Goal: Task Accomplishment & Management: Complete application form

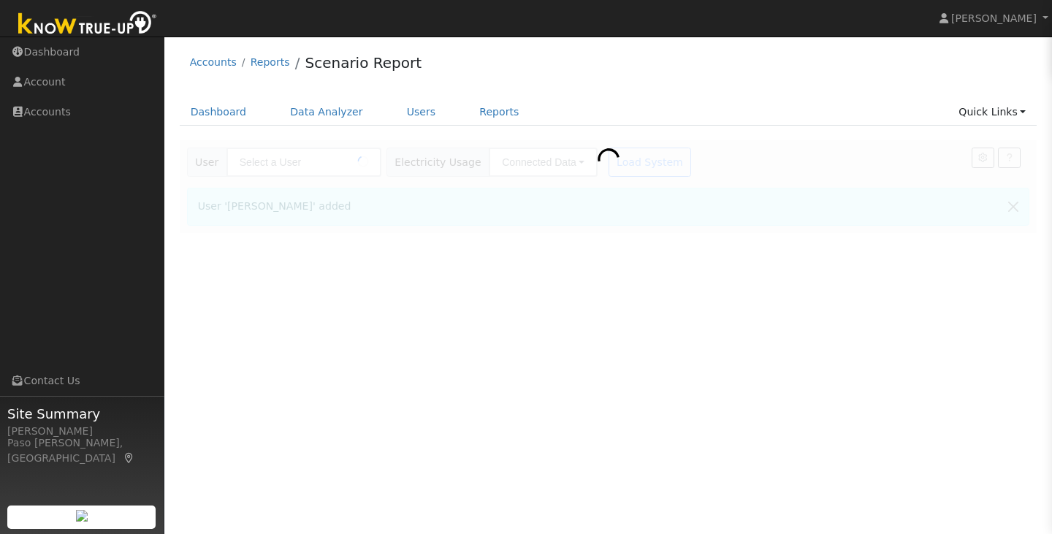
type input "[PERSON_NAME]"
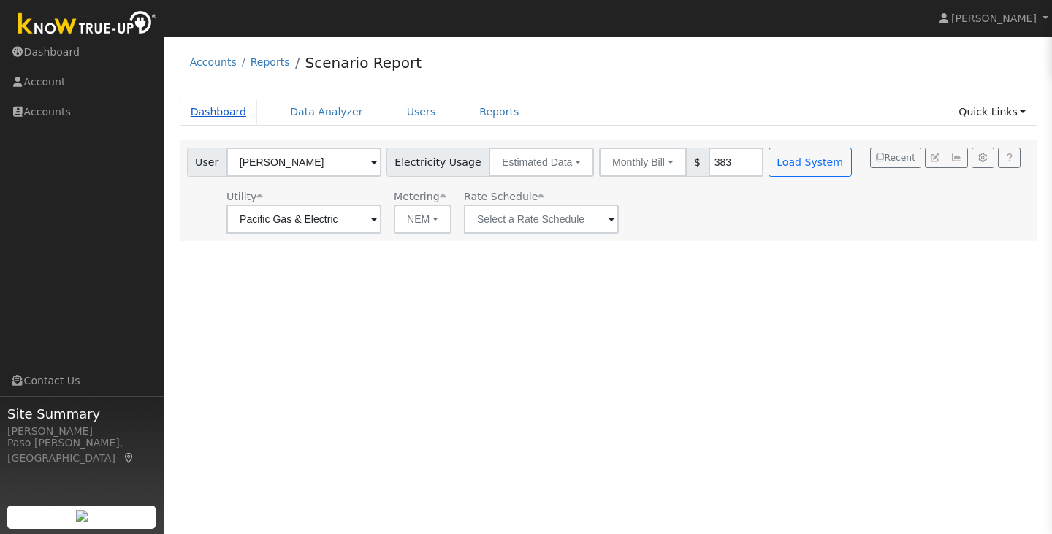
click at [213, 104] on link "Dashboard" at bounding box center [219, 112] width 78 height 27
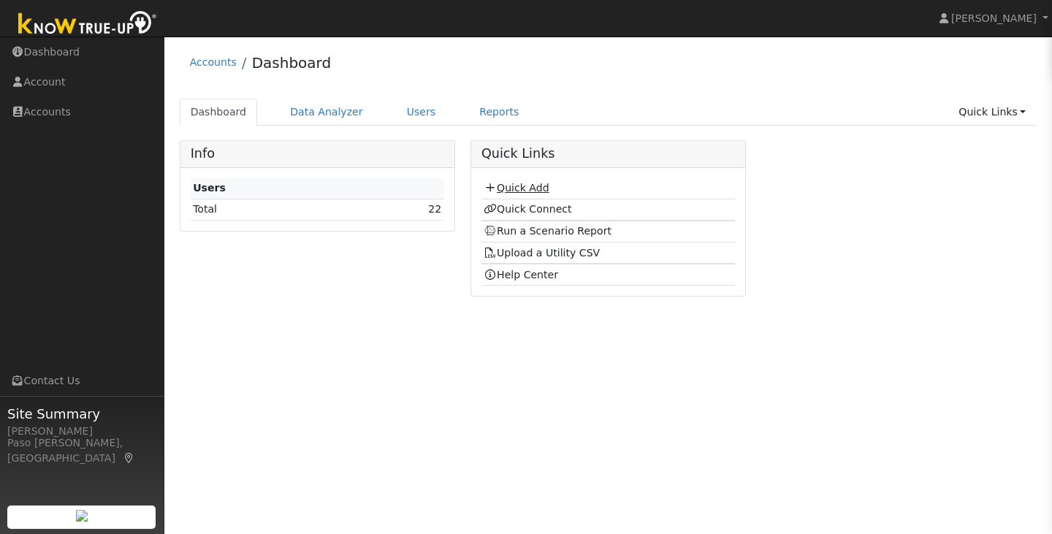
click at [534, 188] on link "Quick Add" at bounding box center [516, 188] width 65 height 12
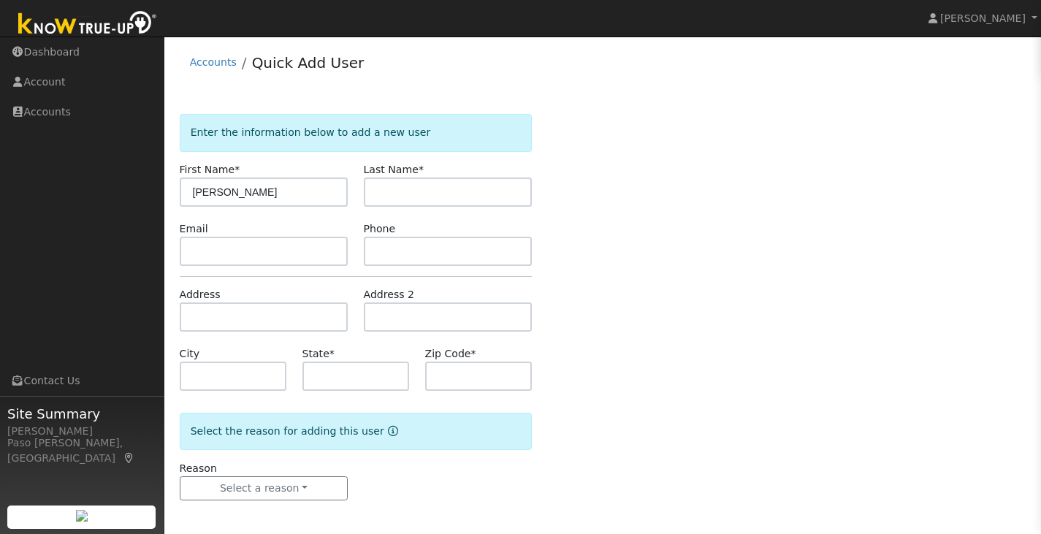
type input "Byron"
click at [437, 181] on input "text" at bounding box center [448, 191] width 169 height 29
type input "Smith"
click at [441, 381] on input "text" at bounding box center [478, 376] width 107 height 29
type input "CA"
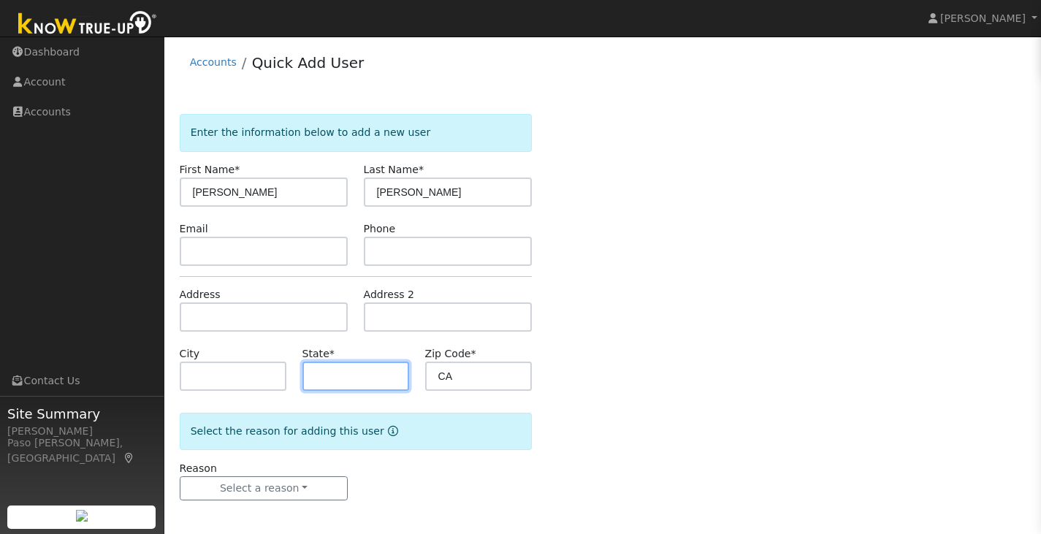
click at [378, 372] on input "text" at bounding box center [355, 376] width 107 height 29
type input "9"
type input "CA"
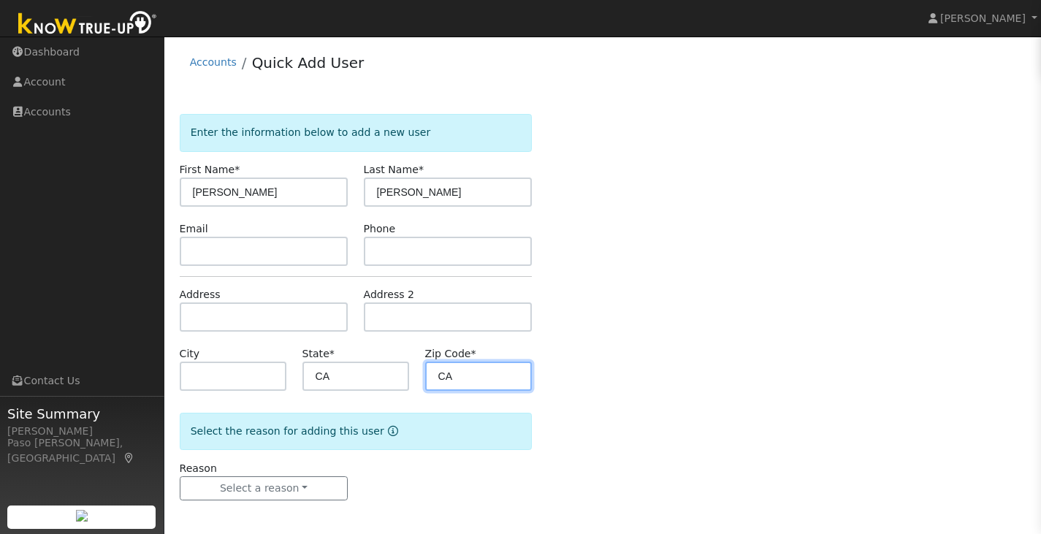
click at [433, 381] on input "CA" at bounding box center [478, 376] width 107 height 29
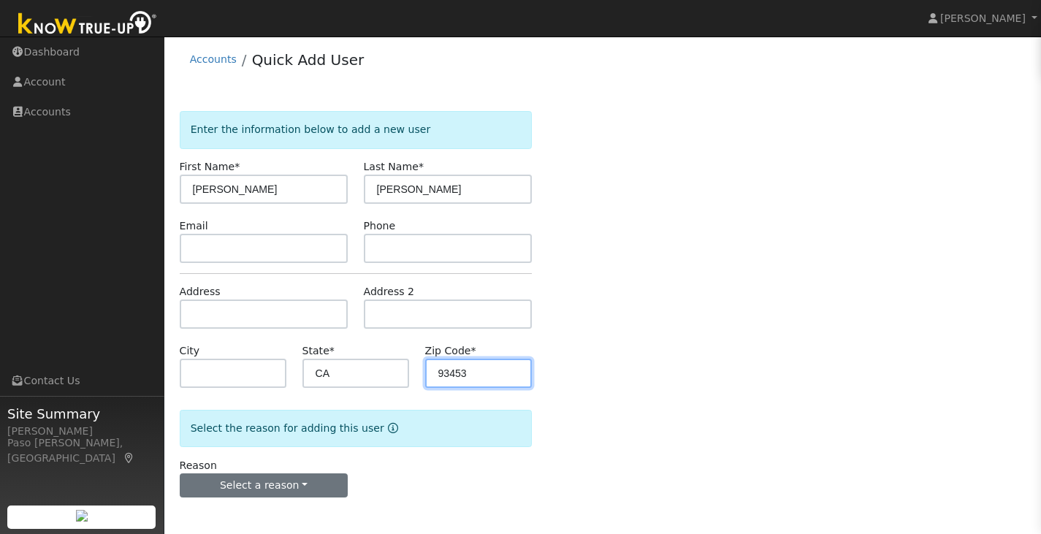
type input "93453"
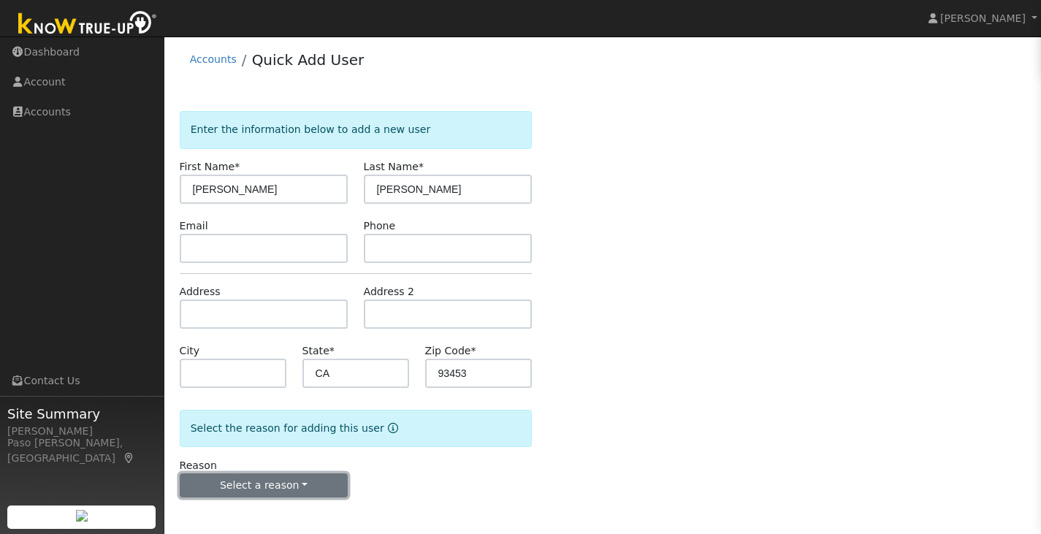
click at [296, 489] on button "Select a reason" at bounding box center [264, 485] width 169 height 25
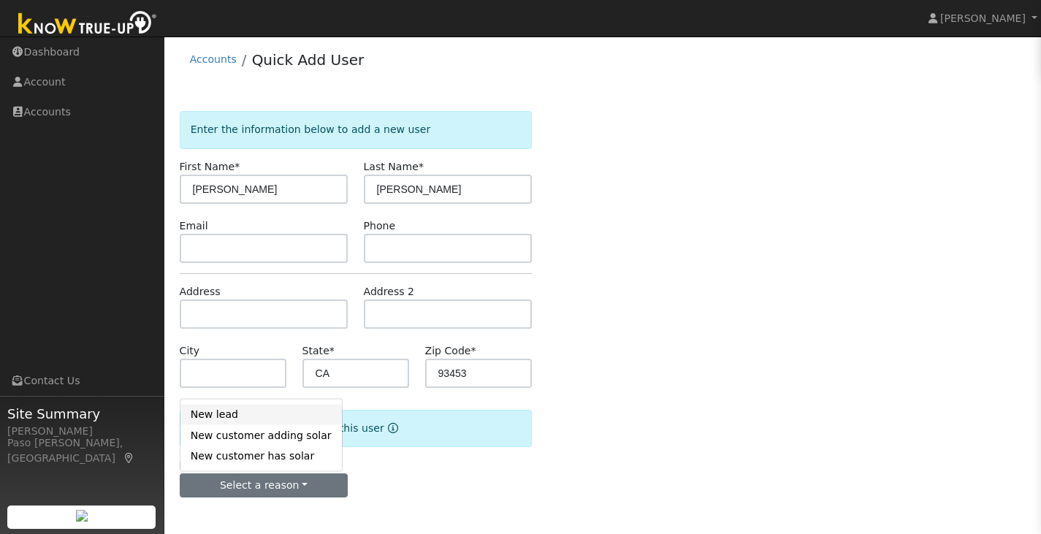
click at [264, 422] on link "New lead" at bounding box center [260, 414] width 161 height 20
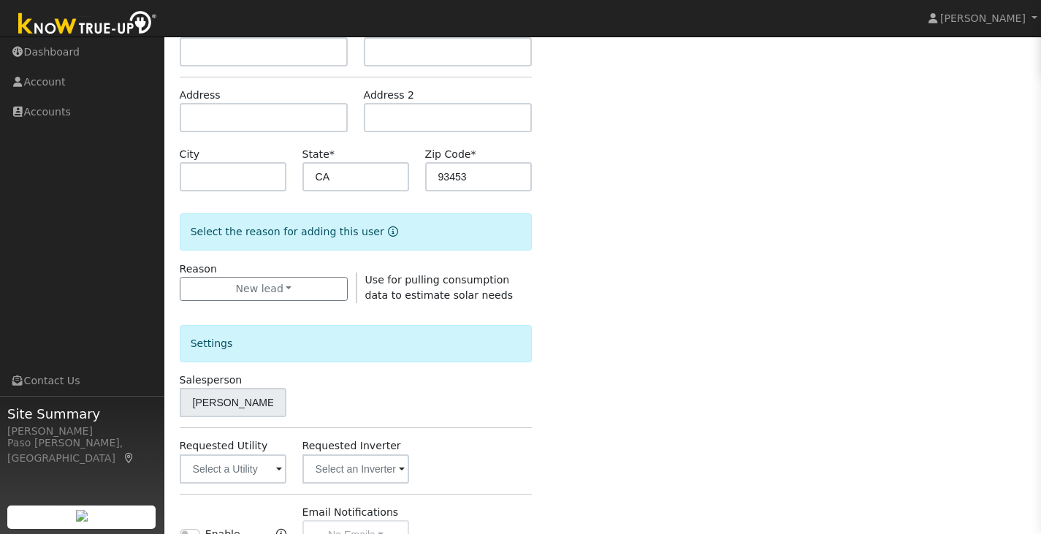
scroll to position [295, 0]
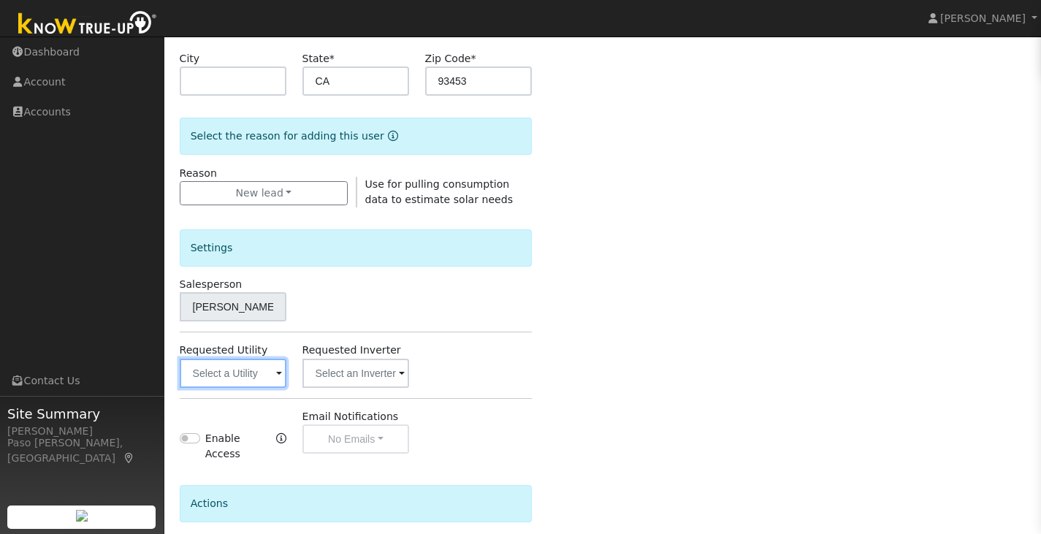
click at [236, 386] on input "text" at bounding box center [233, 373] width 107 height 29
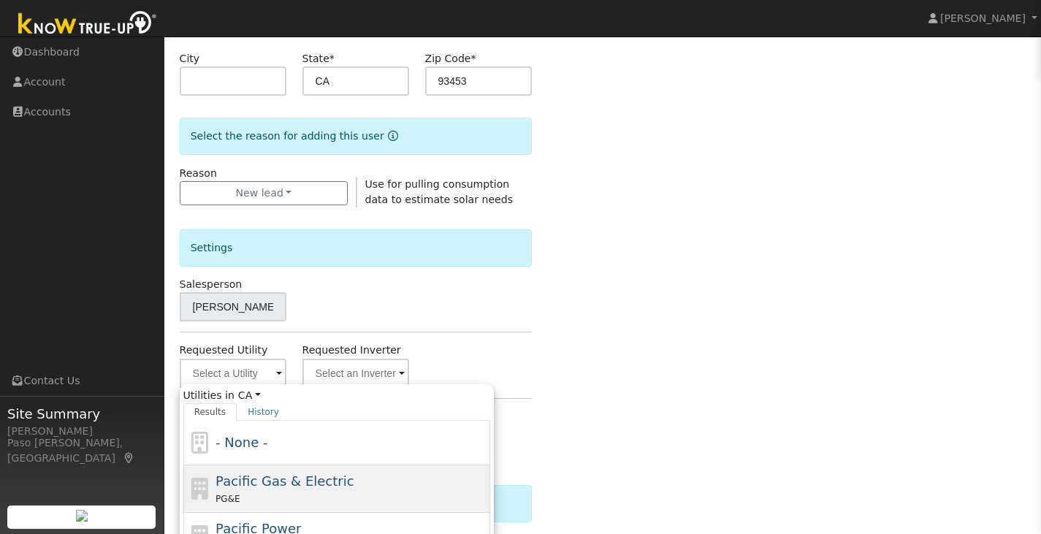
click at [248, 495] on div "PG&E" at bounding box center [350, 498] width 271 height 15
type input "Pacific Gas & Electric"
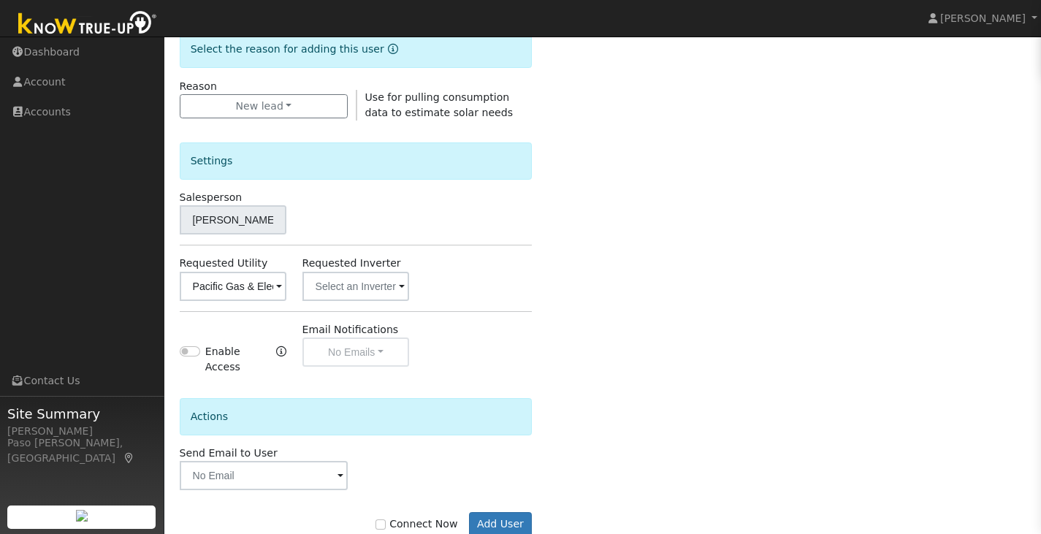
scroll to position [412, 0]
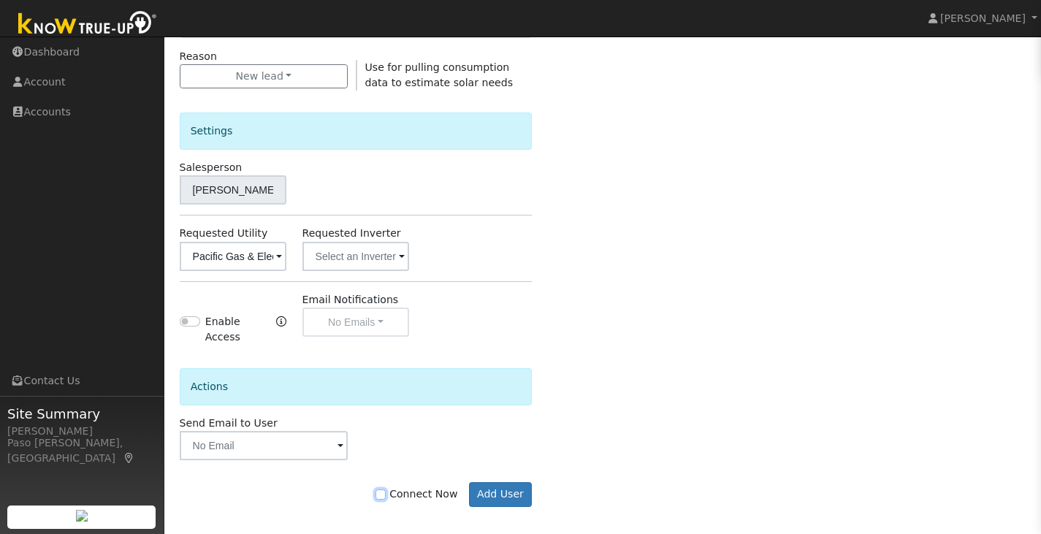
click at [386, 489] on input "Connect Now" at bounding box center [380, 494] width 10 height 10
checkbox input "true"
click at [478, 491] on button "Add User" at bounding box center [501, 494] width 64 height 25
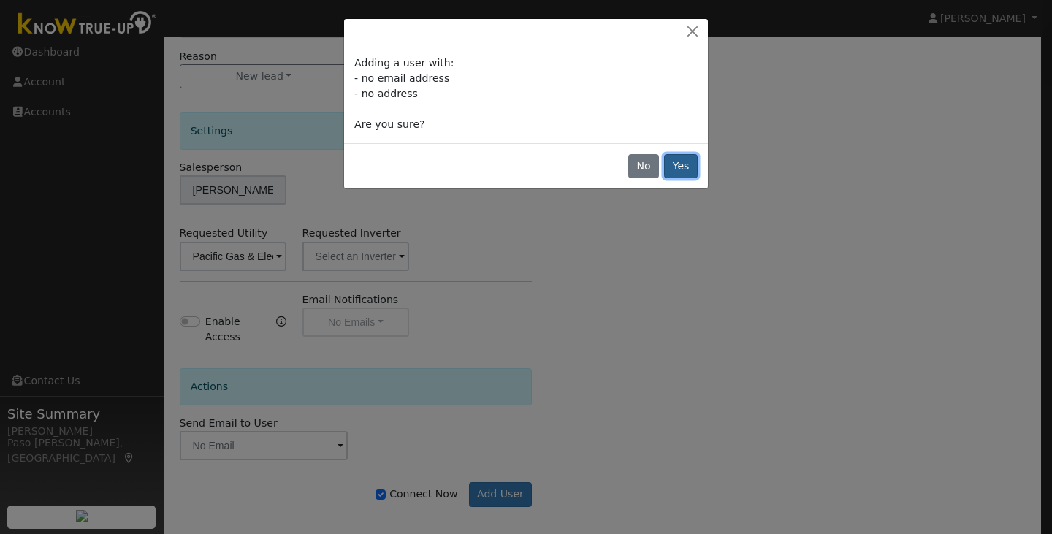
click at [680, 159] on button "Yes" at bounding box center [681, 166] width 34 height 25
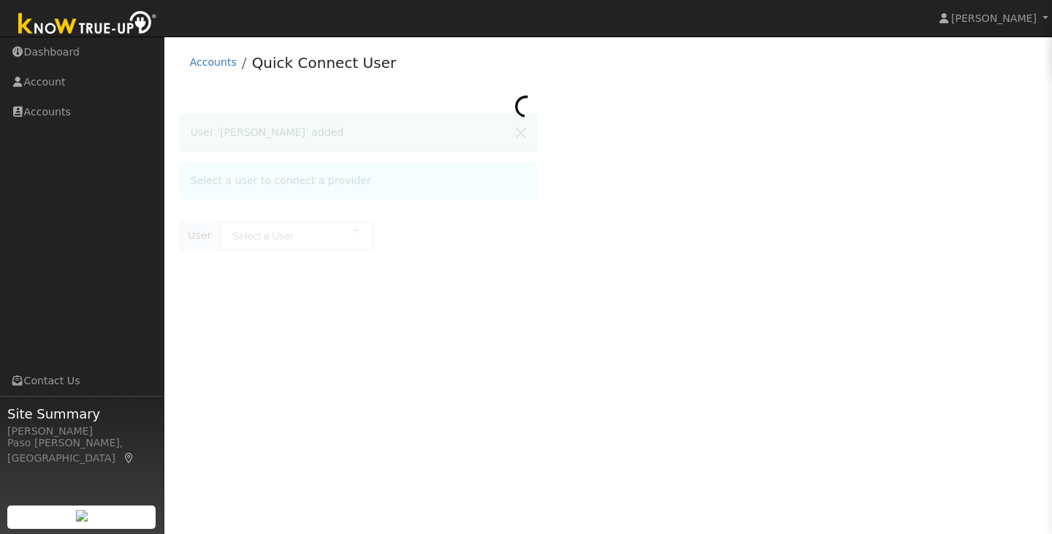
type input "[PERSON_NAME]"
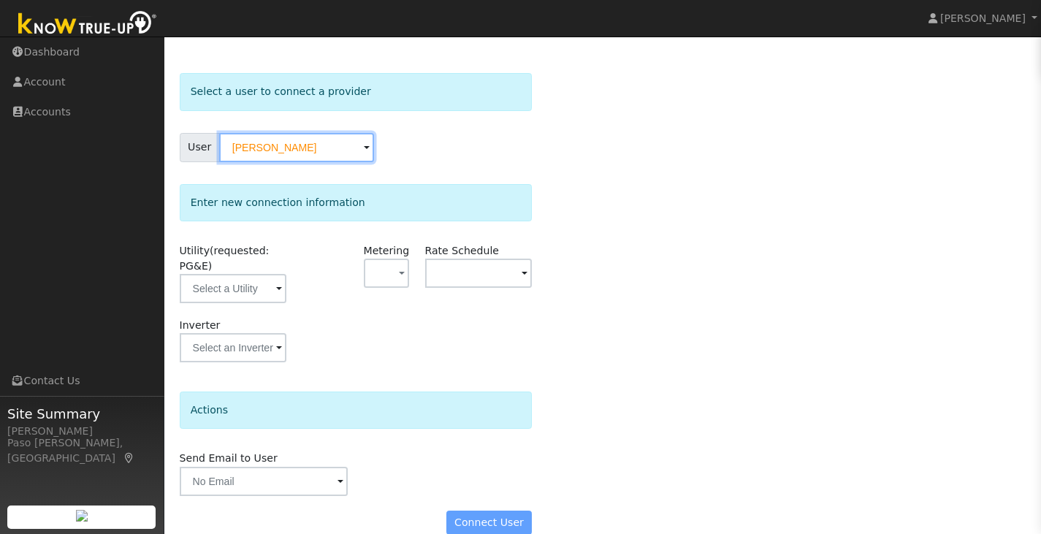
scroll to position [64, 0]
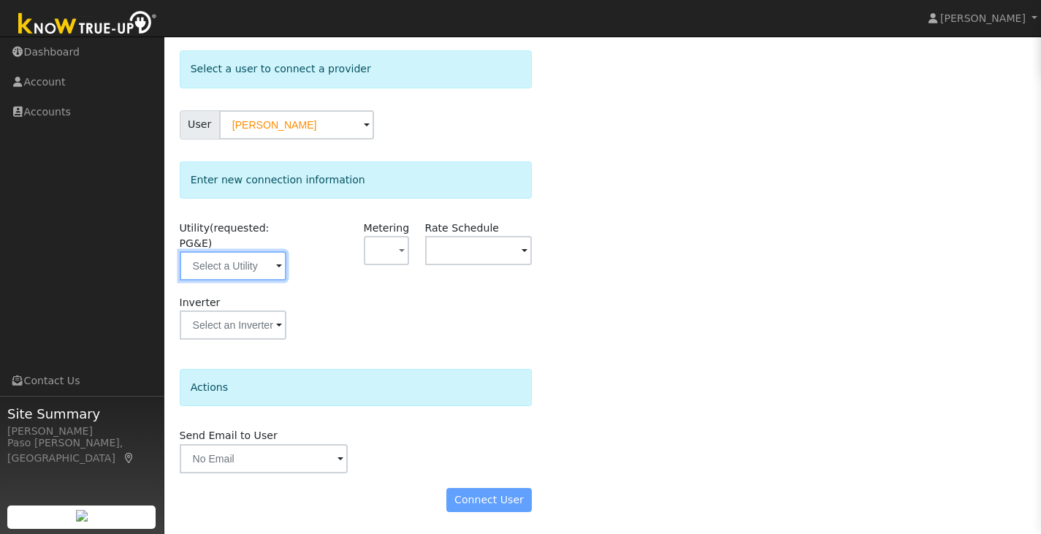
click at [262, 269] on input "text" at bounding box center [233, 265] width 107 height 29
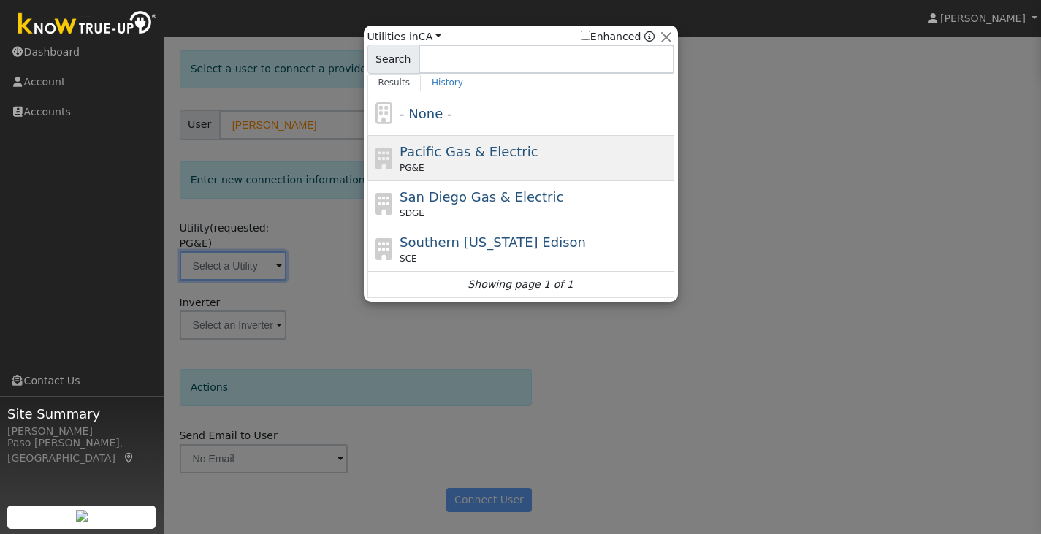
click at [427, 164] on div "PG&E" at bounding box center [535, 167] width 271 height 13
type input "PG&E"
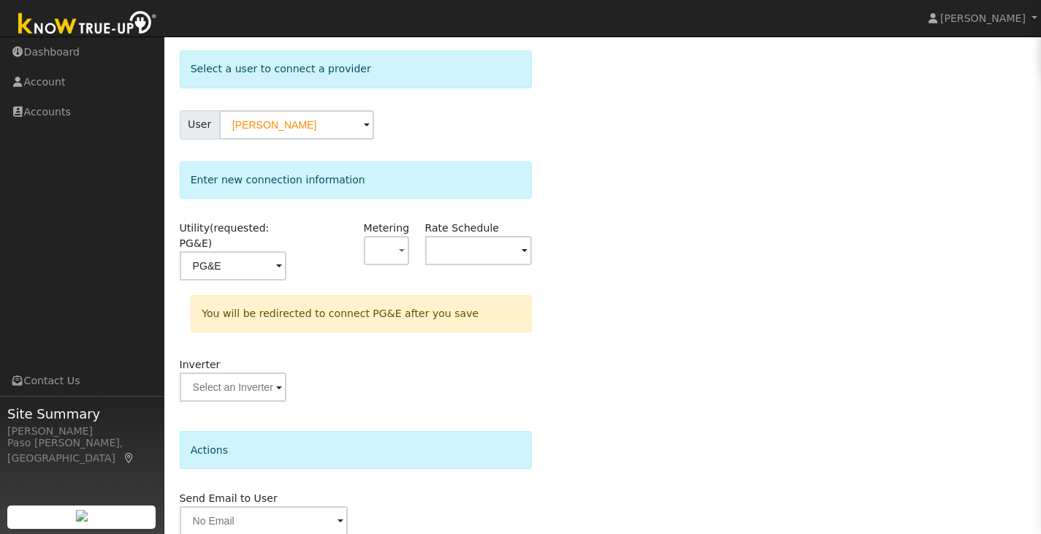
scroll to position [126, 0]
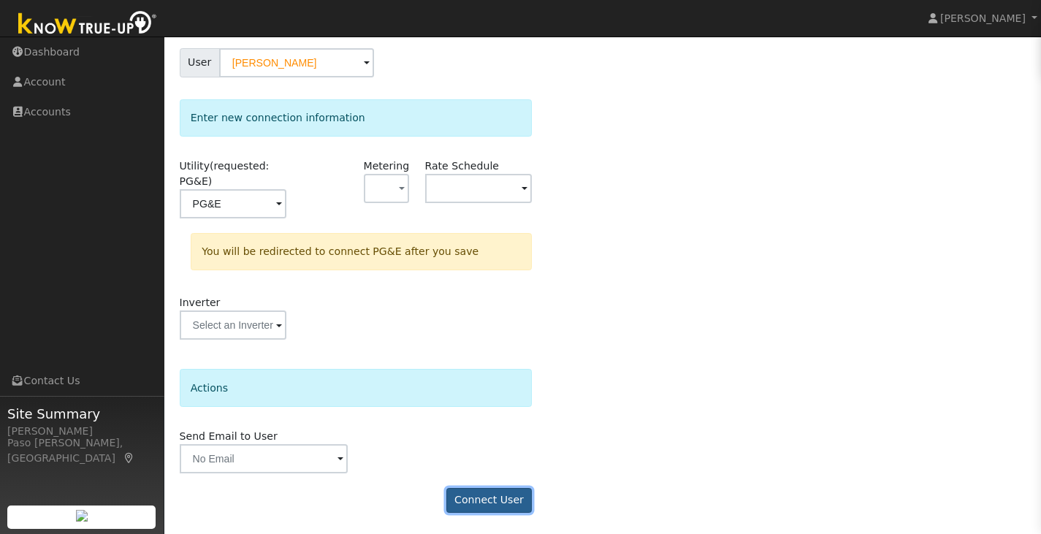
click at [486, 495] on button "Connect User" at bounding box center [489, 500] width 86 height 25
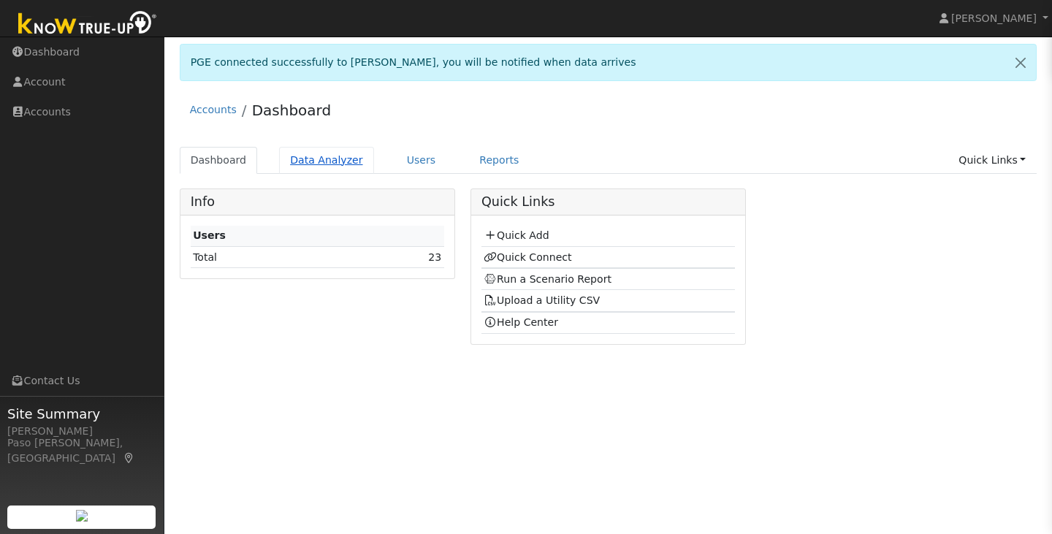
click at [316, 159] on link "Data Analyzer" at bounding box center [326, 160] width 95 height 27
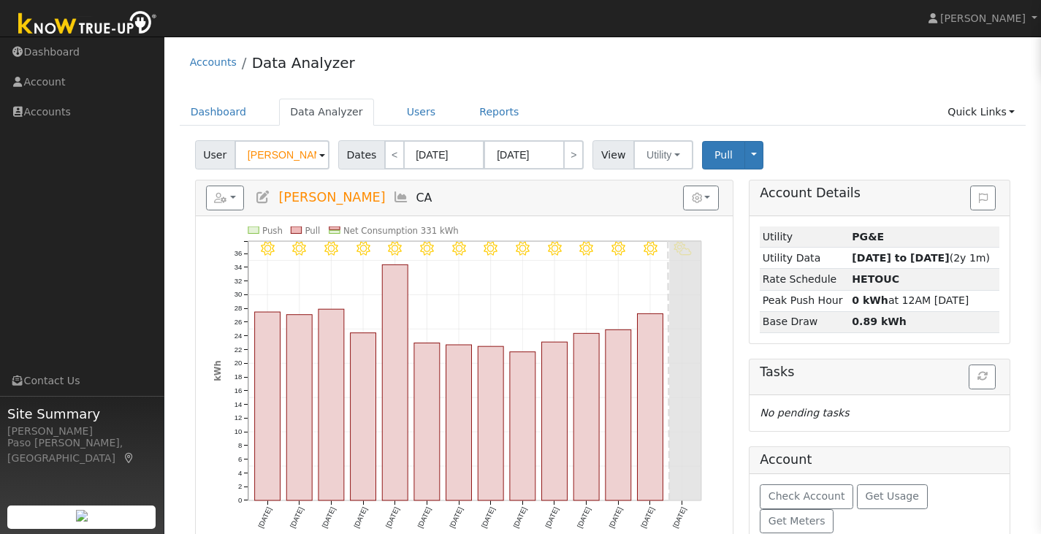
click at [319, 159] on span at bounding box center [322, 156] width 6 height 17
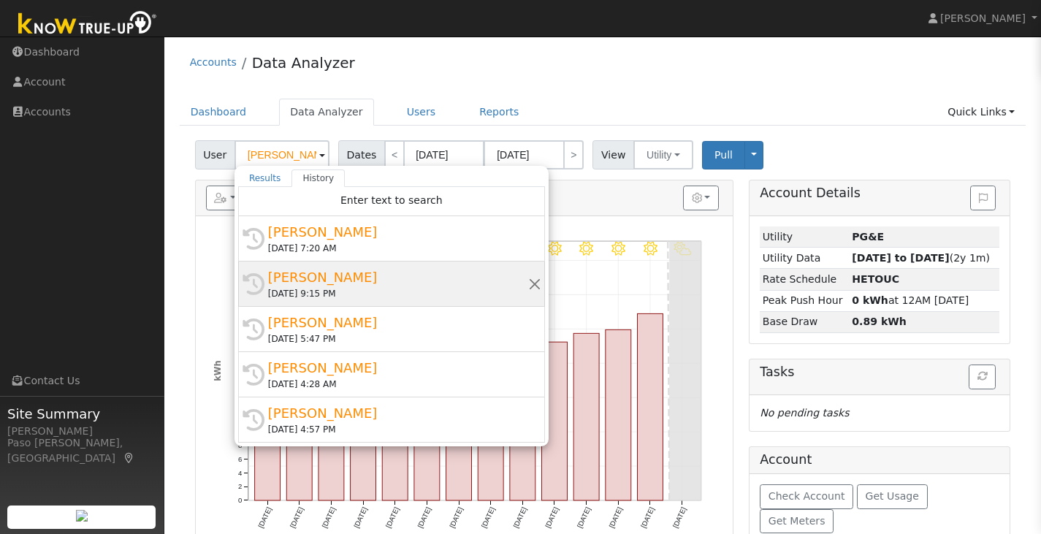
click at [308, 283] on div "[PERSON_NAME]" at bounding box center [398, 277] width 260 height 20
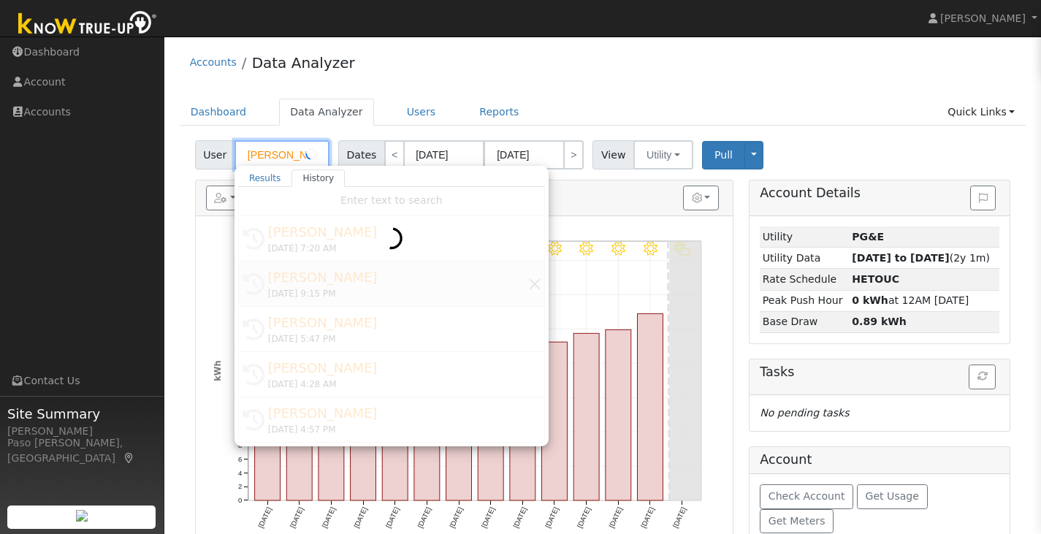
type input "[PERSON_NAME]"
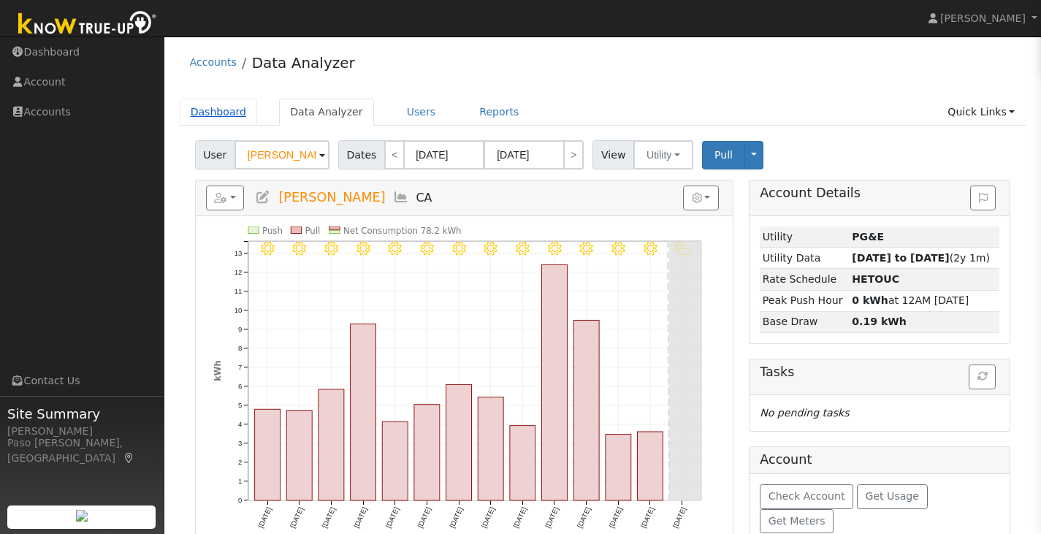
click at [232, 101] on link "Dashboard" at bounding box center [219, 112] width 78 height 27
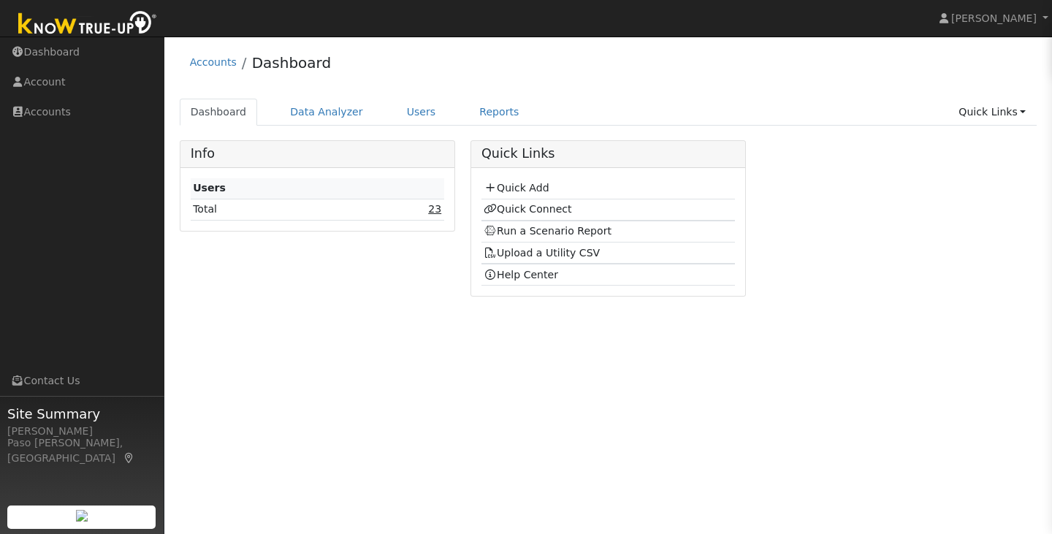
click at [437, 210] on link "23" at bounding box center [434, 209] width 13 height 12
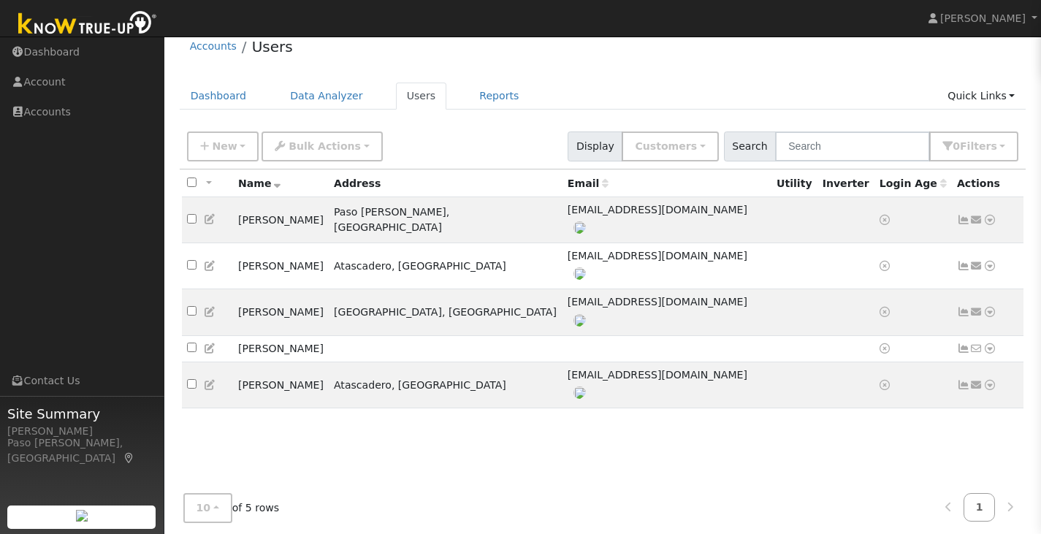
scroll to position [31, 0]
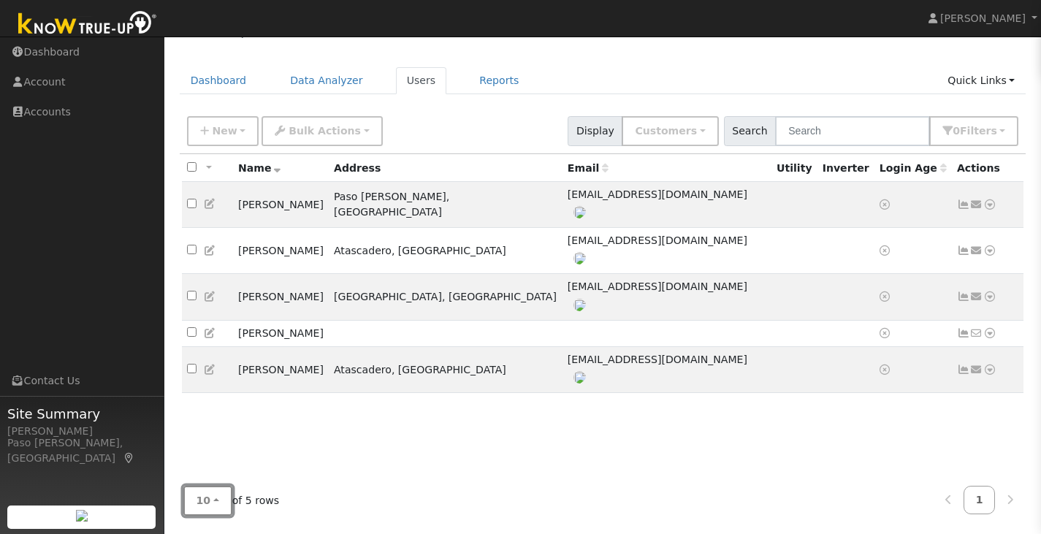
click at [207, 500] on button "10" at bounding box center [207, 501] width 49 height 30
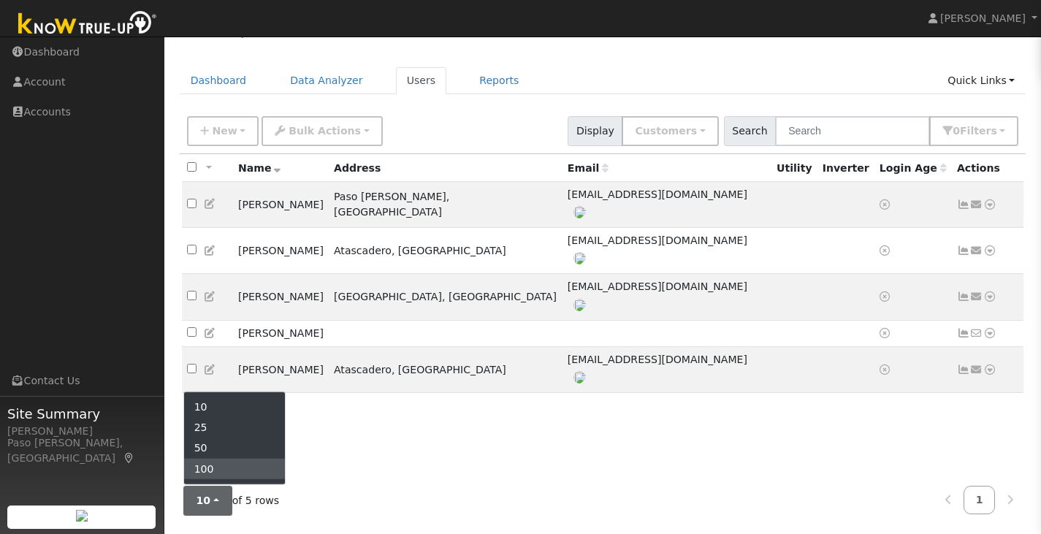
click at [215, 462] on link "100" at bounding box center [235, 469] width 102 height 20
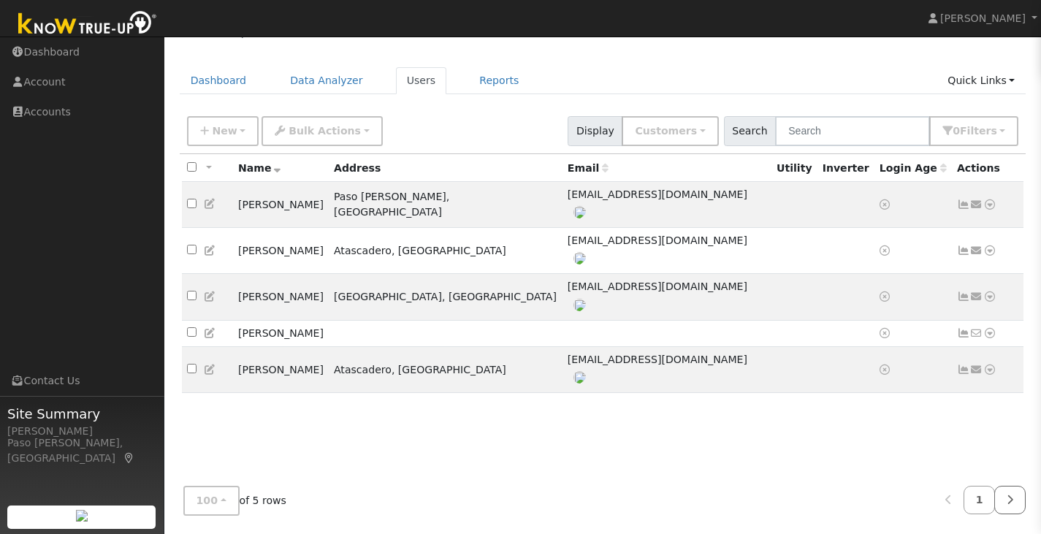
click at [1019, 504] on link at bounding box center [1009, 500] width 31 height 28
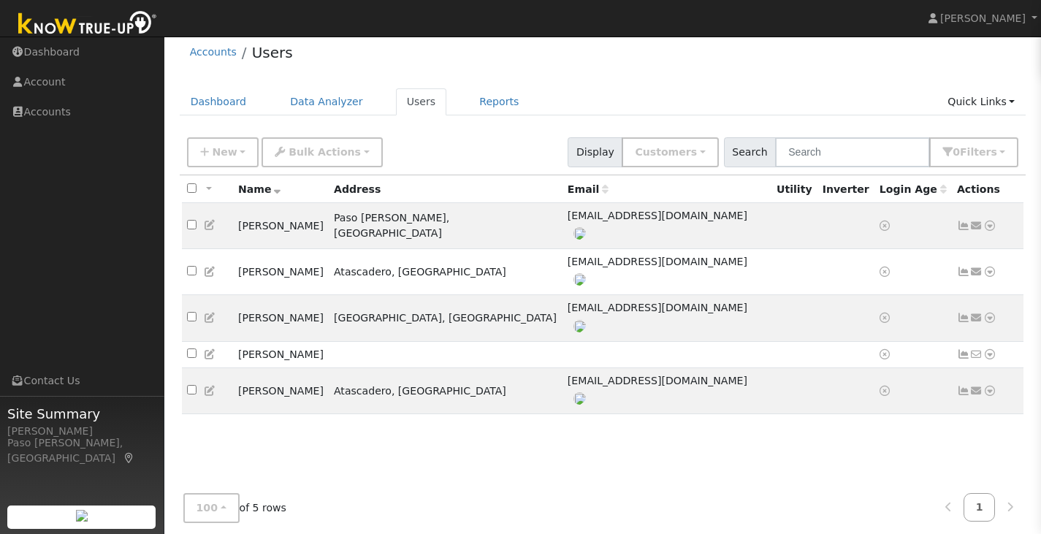
scroll to position [0, 0]
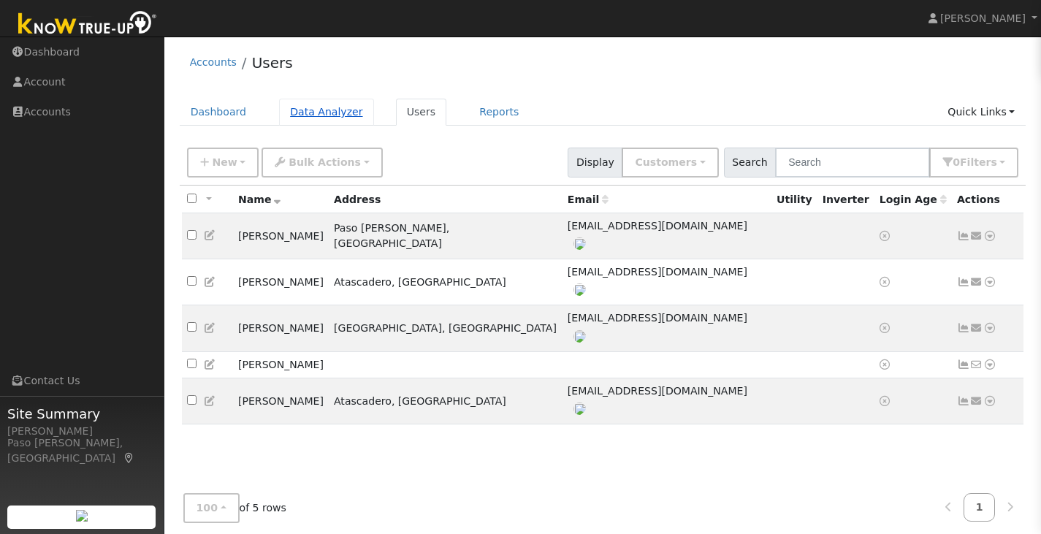
click at [322, 104] on link "Data Analyzer" at bounding box center [326, 112] width 95 height 27
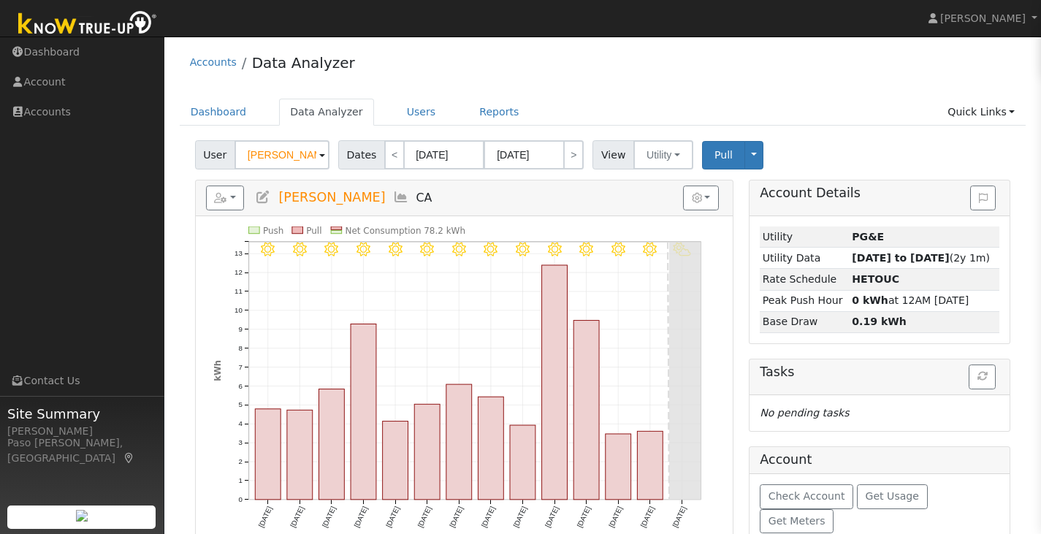
click at [319, 159] on span at bounding box center [322, 156] width 6 height 17
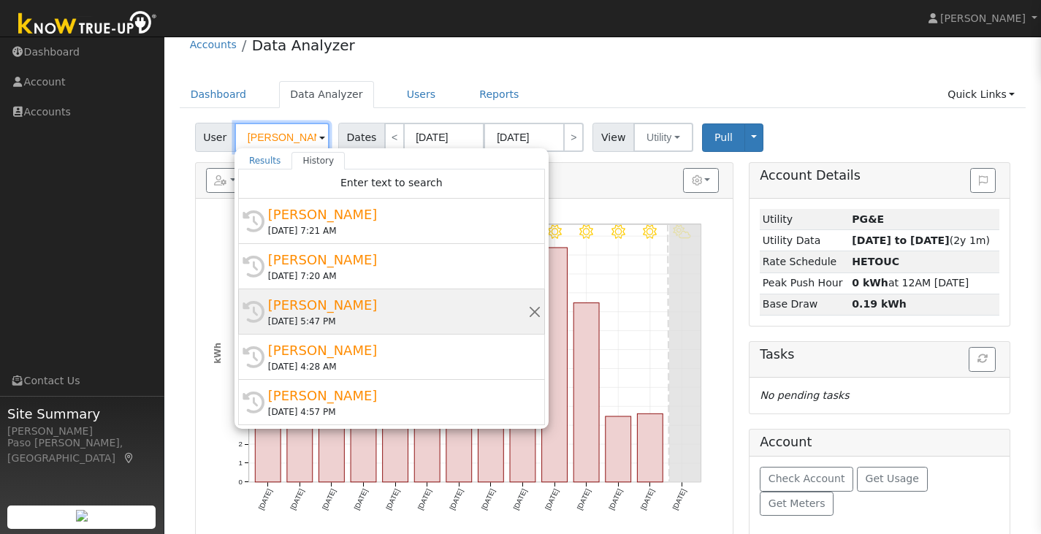
scroll to position [26, 0]
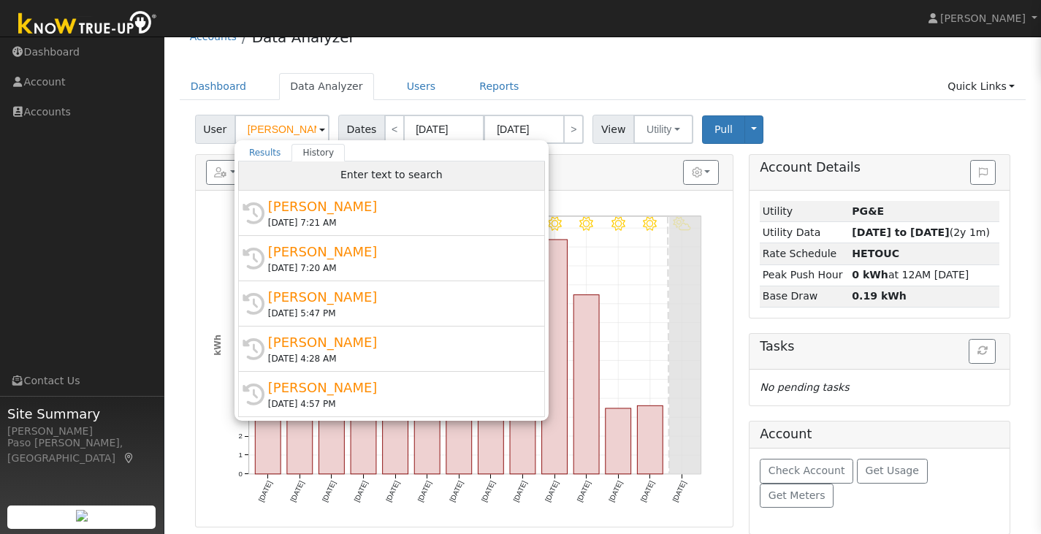
click at [373, 173] on span "Enter text to search" at bounding box center [391, 175] width 102 height 12
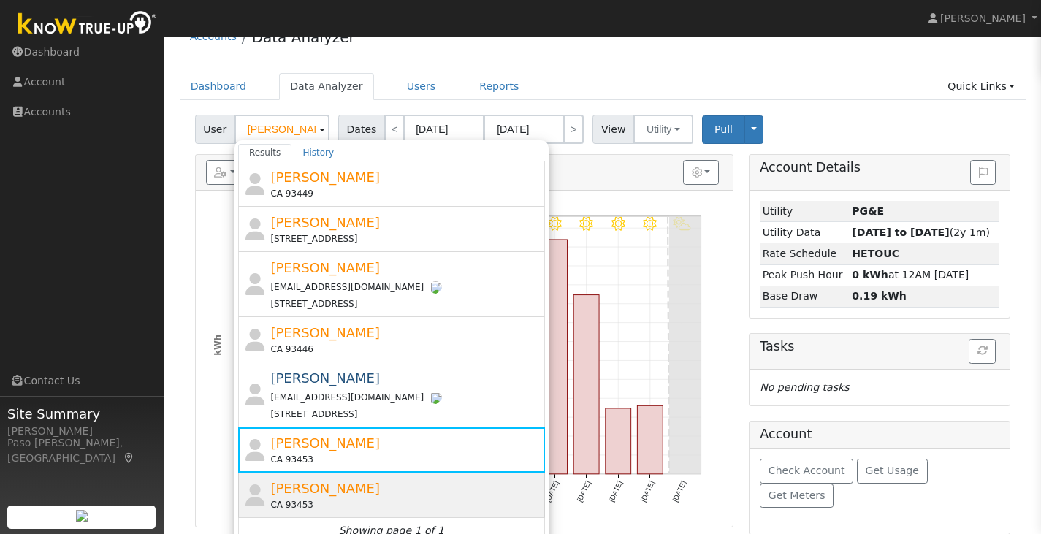
click at [276, 493] on span "[PERSON_NAME]" at bounding box center [325, 488] width 110 height 15
type input "[PERSON_NAME]"
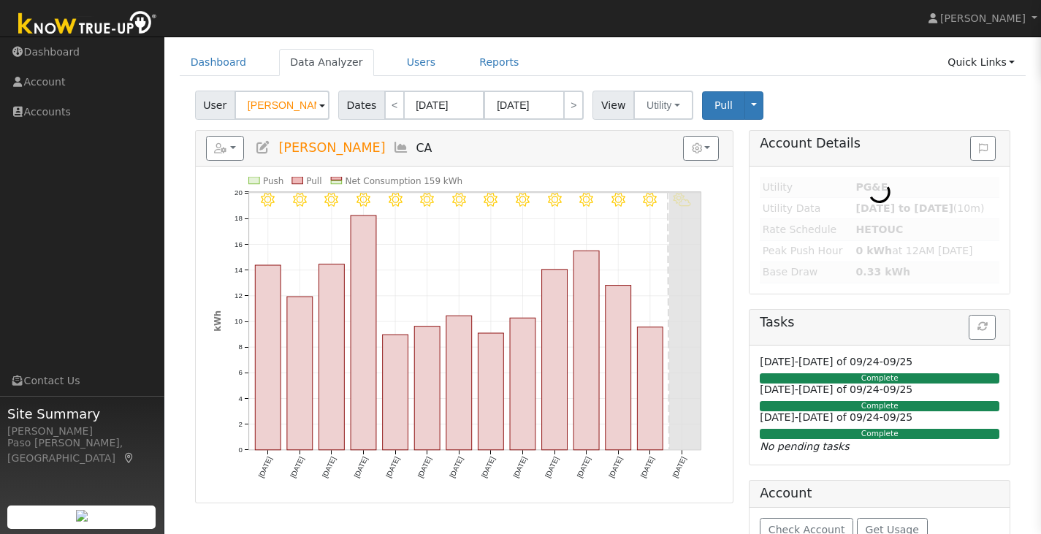
scroll to position [77, 0]
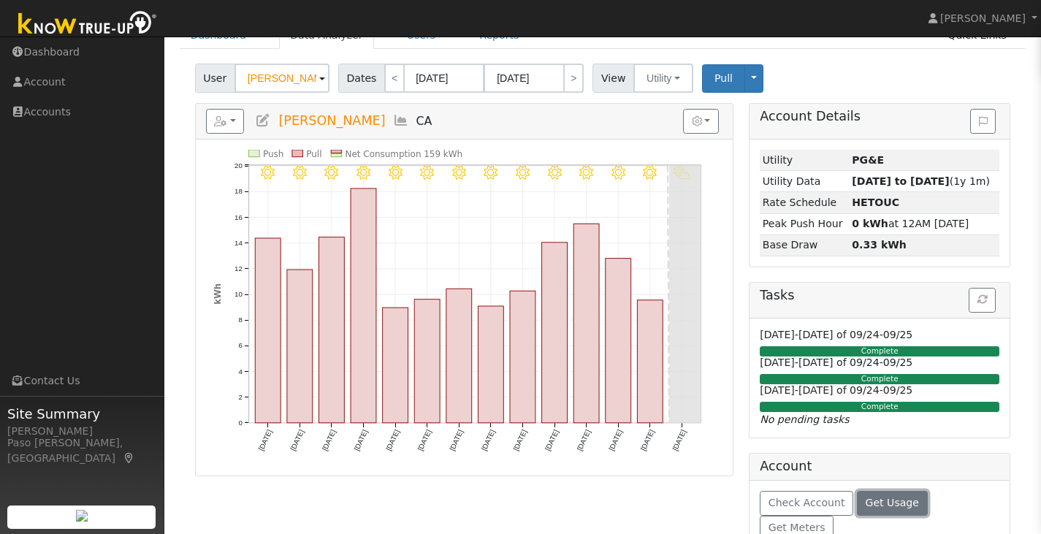
click at [866, 502] on span "Get Usage" at bounding box center [892, 503] width 53 height 12
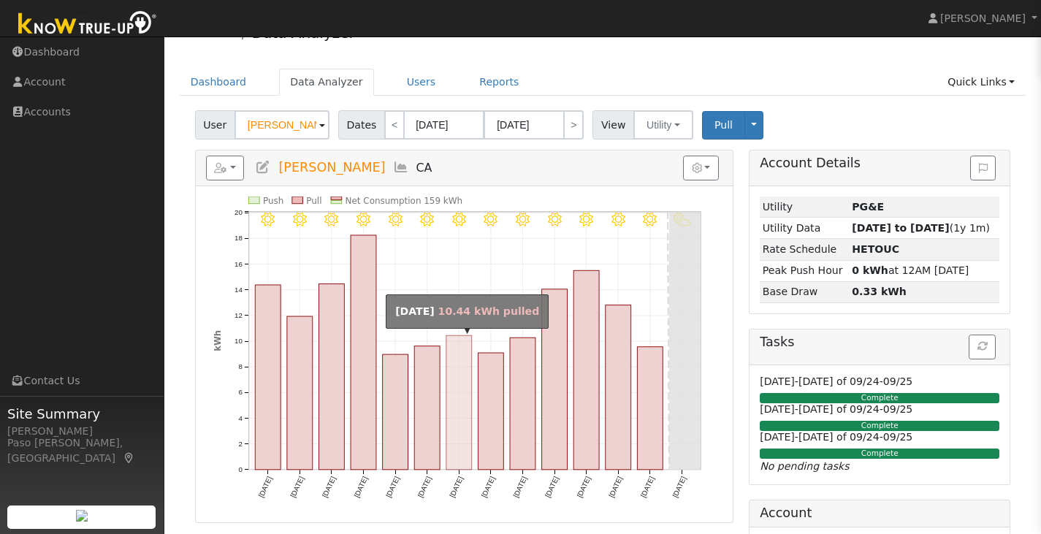
scroll to position [0, 0]
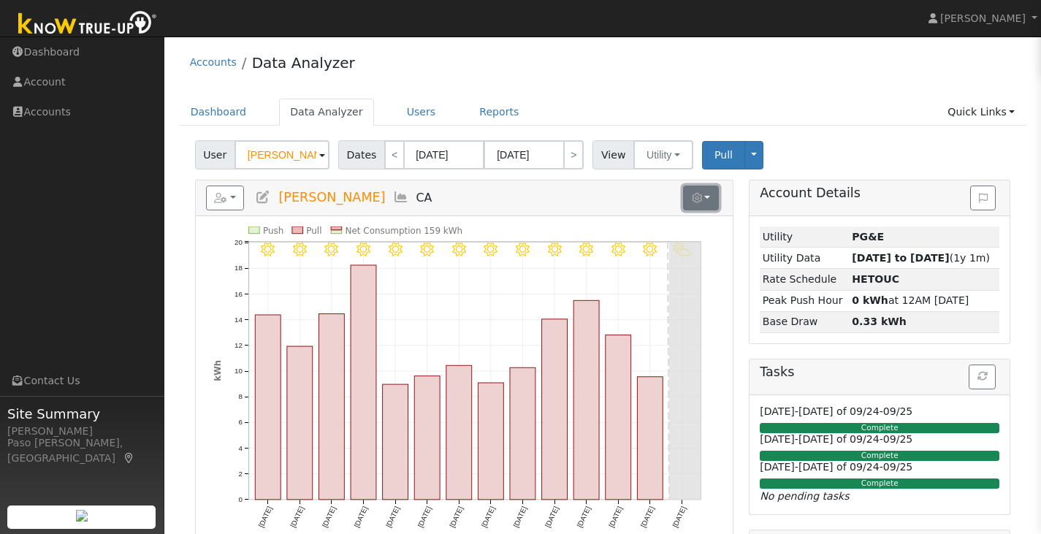
click at [706, 199] on button "button" at bounding box center [701, 198] width 36 height 25
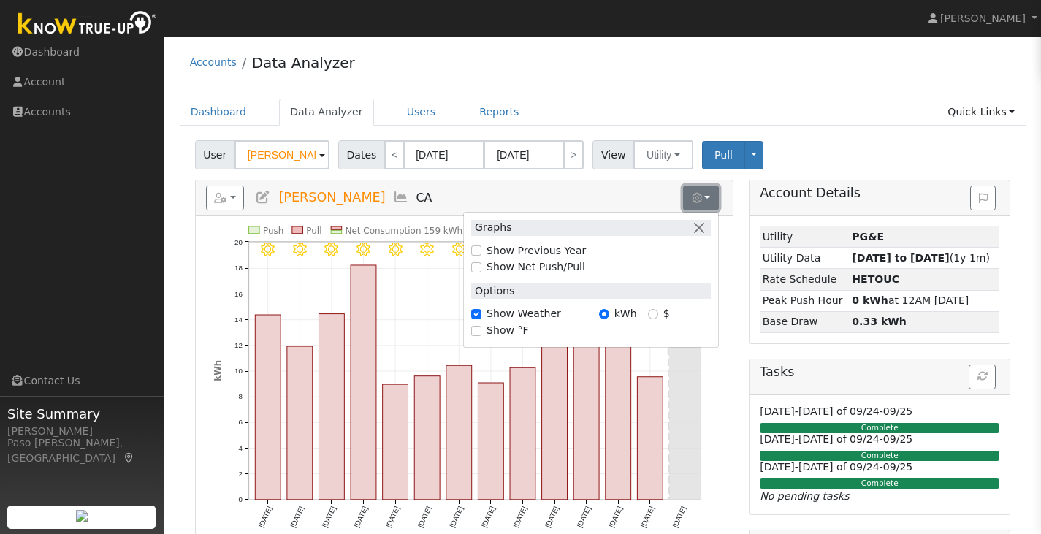
click at [706, 199] on button "button" at bounding box center [701, 198] width 36 height 25
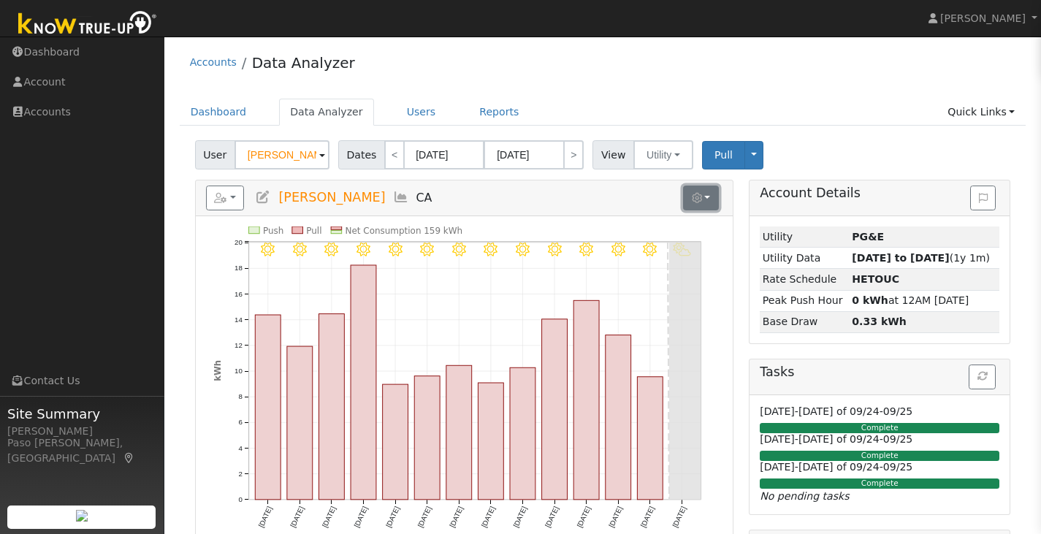
click at [708, 198] on button "button" at bounding box center [701, 198] width 36 height 25
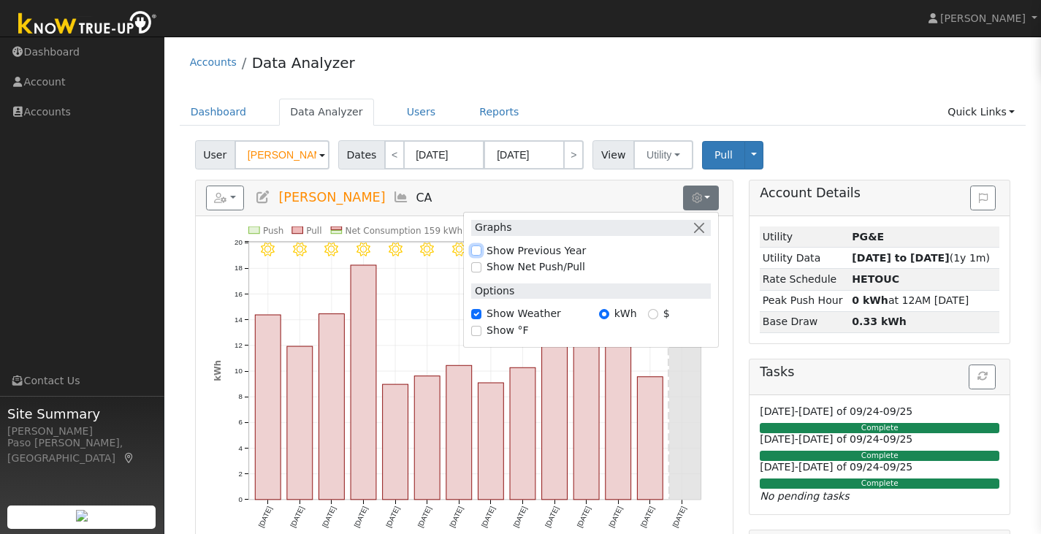
click at [475, 251] on input "Show Previous Year" at bounding box center [476, 250] width 10 height 10
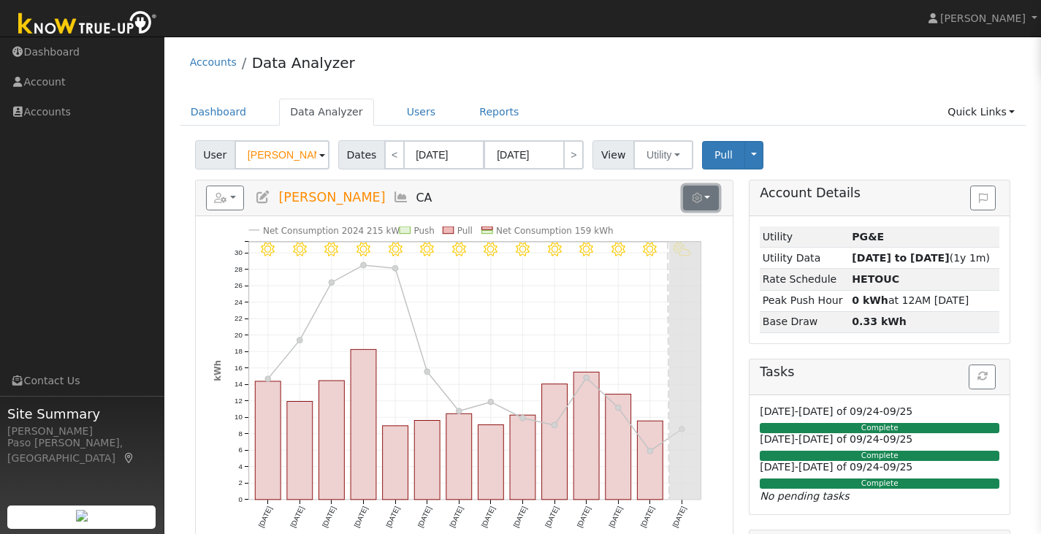
click at [703, 186] on button "button" at bounding box center [701, 198] width 36 height 25
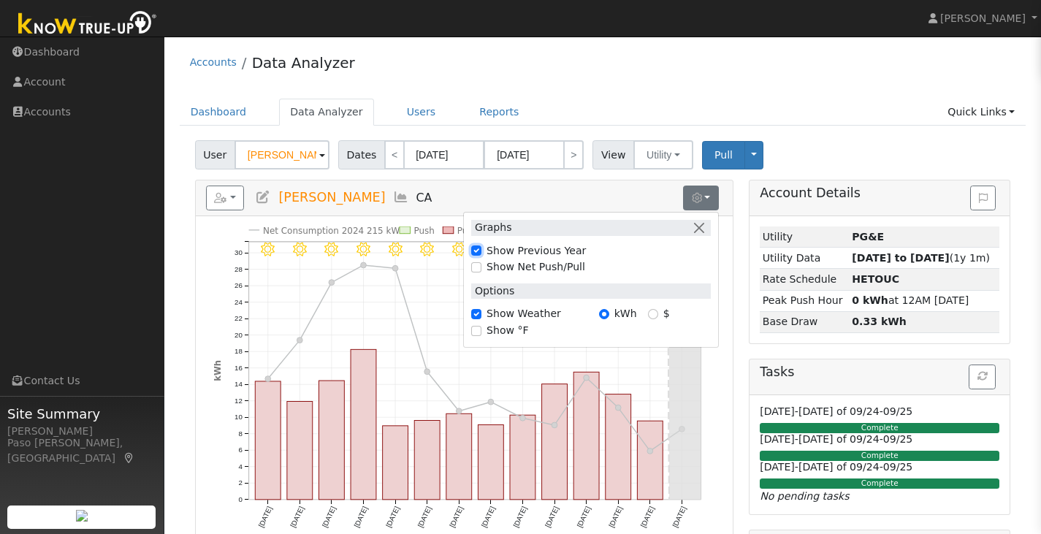
click at [474, 248] on input "Show Previous Year" at bounding box center [476, 250] width 10 height 10
checkbox input "false"
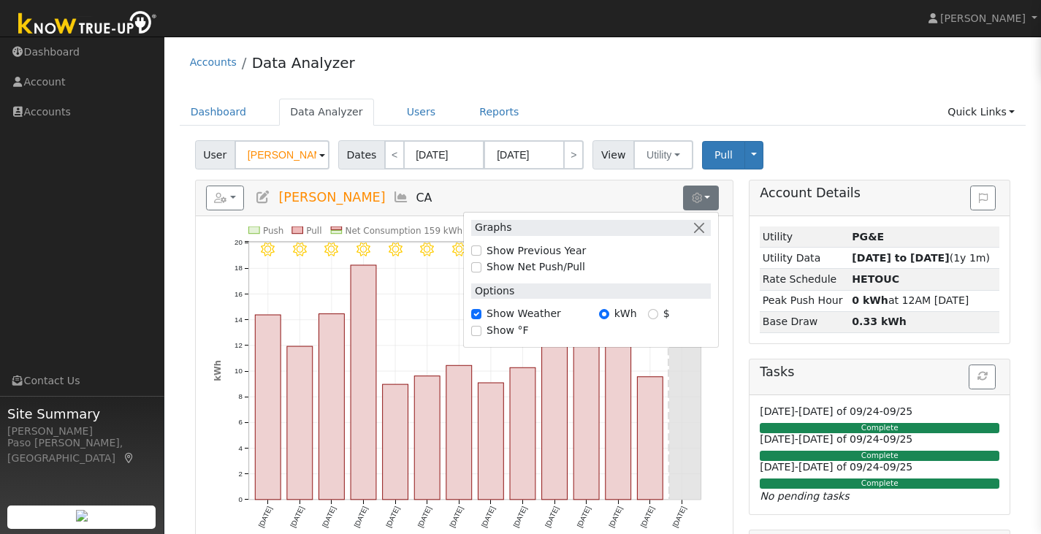
click at [454, 188] on h5 "Reports Scenario Health Check Energy Audit Account Timeline User Audit Trail In…" at bounding box center [464, 198] width 516 height 25
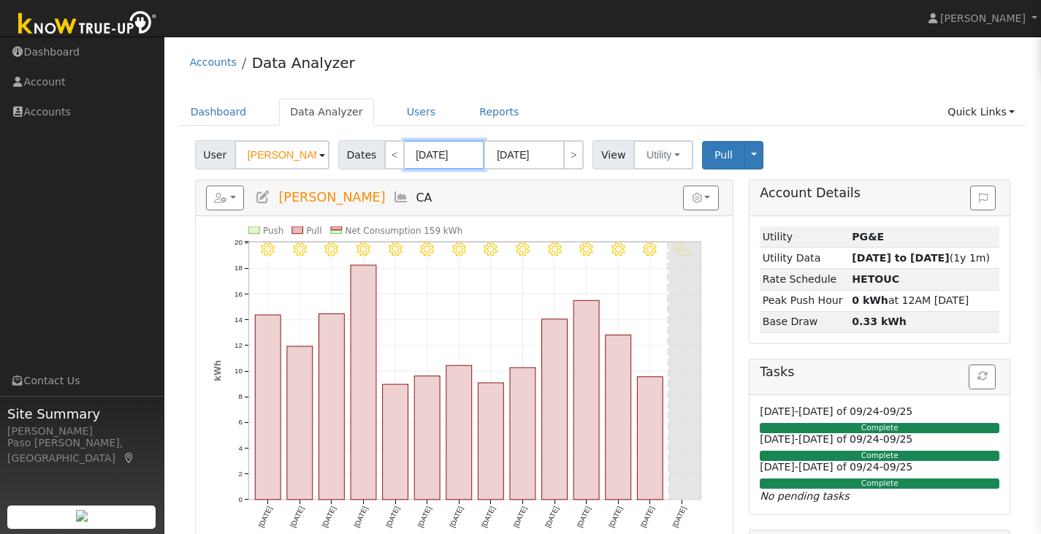
click at [430, 160] on input "[DATE]" at bounding box center [444, 154] width 80 height 29
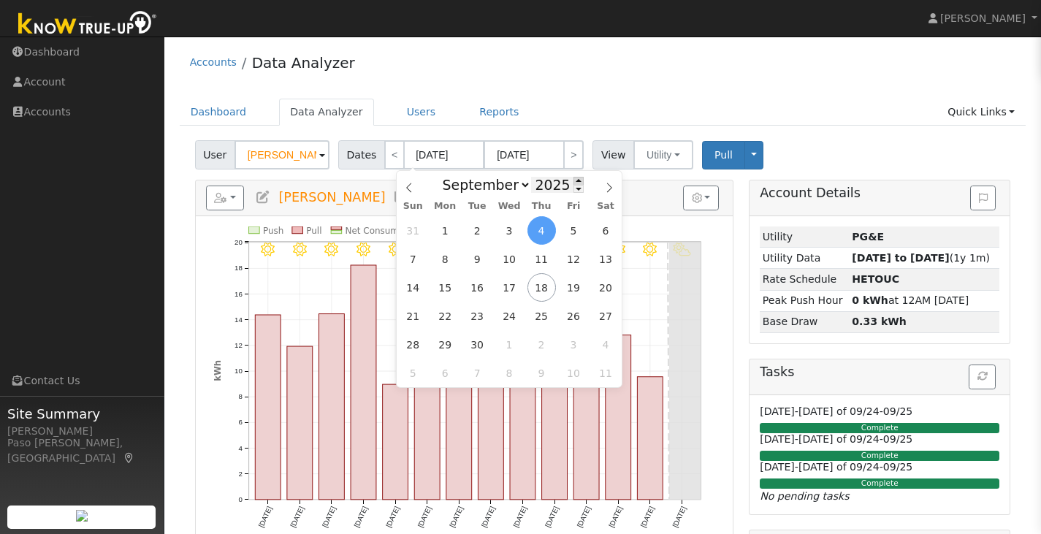
click at [573, 182] on span at bounding box center [578, 181] width 10 height 8
click at [573, 190] on span at bounding box center [578, 189] width 10 height 8
type input "2024"
click at [486, 295] on span "17" at bounding box center [477, 287] width 28 height 28
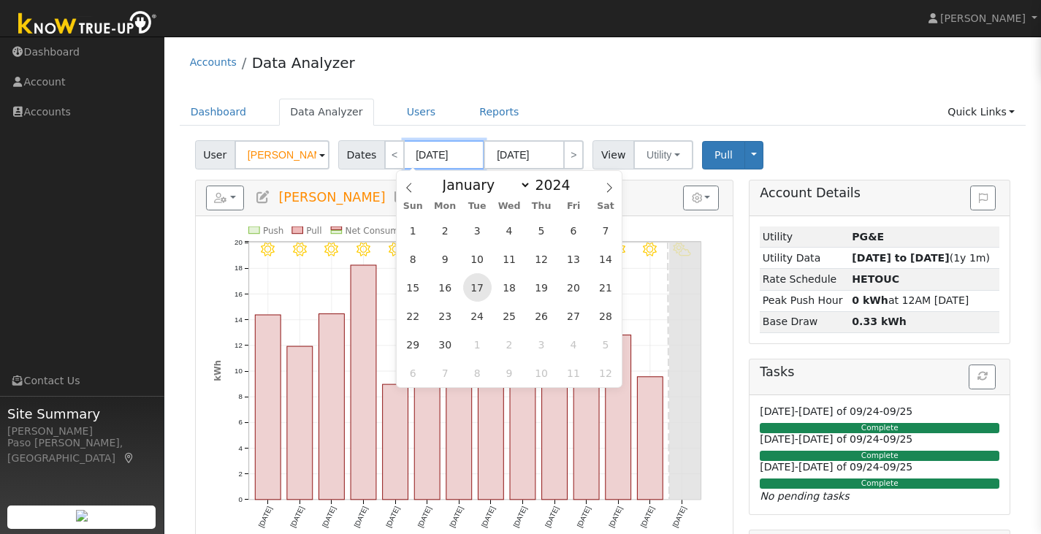
type input "[DATE]"
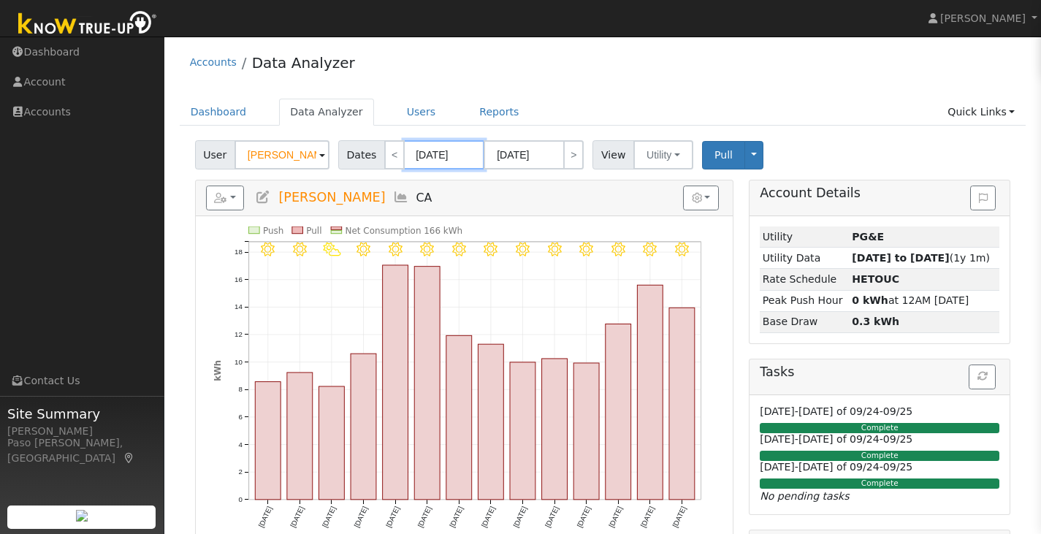
scroll to position [73, 0]
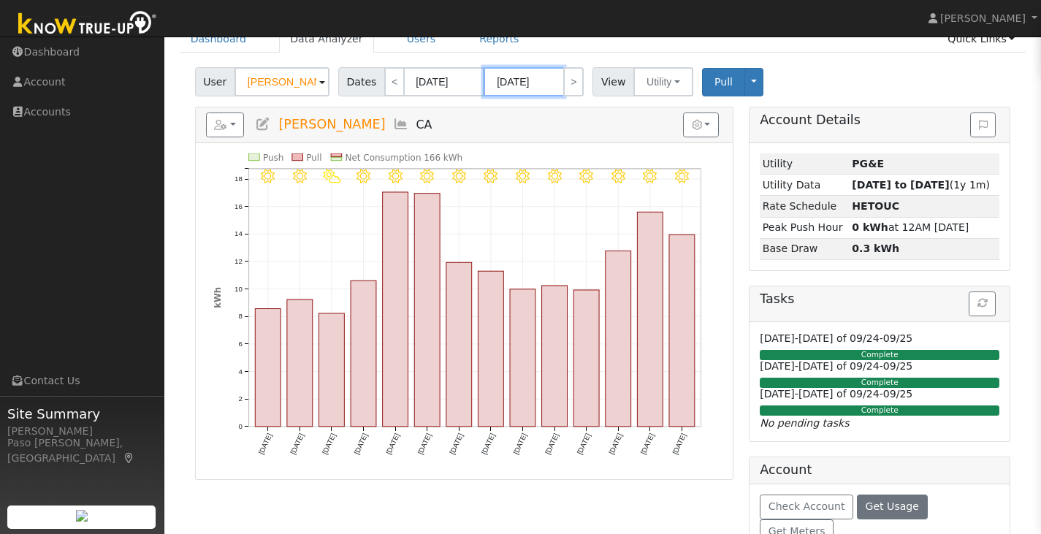
click at [538, 78] on input "[DATE]" at bounding box center [524, 81] width 80 height 29
click at [635, 77] on button "Utility" at bounding box center [663, 81] width 60 height 29
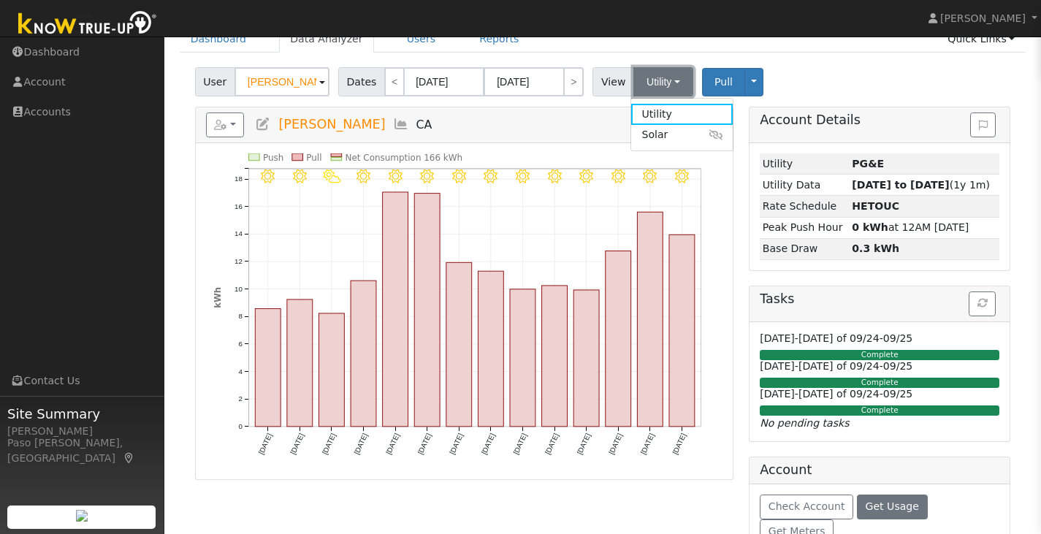
click at [635, 77] on button "Utility" at bounding box center [663, 81] width 60 height 29
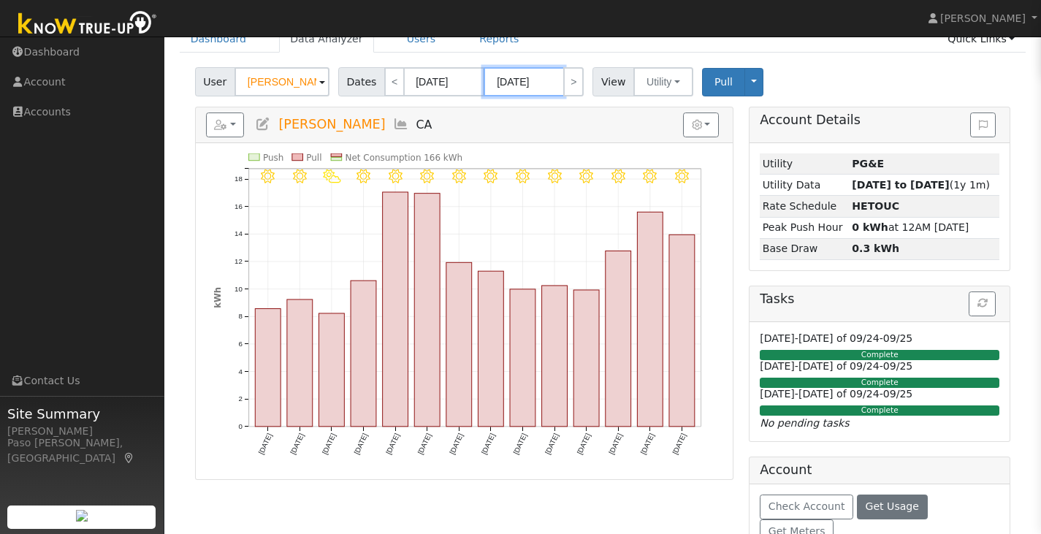
click at [522, 82] on input "[DATE]" at bounding box center [524, 81] width 80 height 29
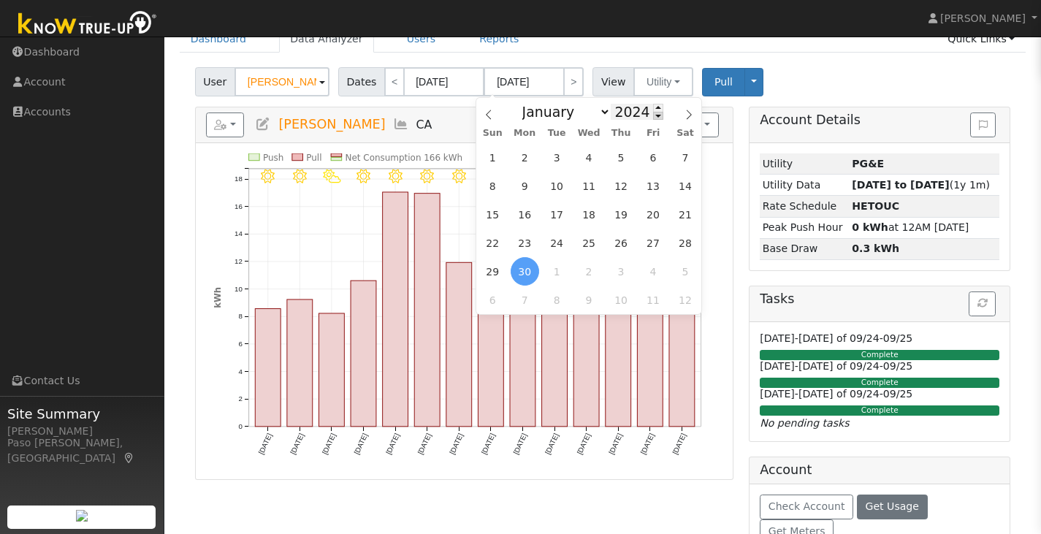
click at [653, 112] on span at bounding box center [658, 116] width 10 height 8
click at [653, 109] on span at bounding box center [658, 108] width 10 height 8
type input "2025"
click at [598, 216] on span "17" at bounding box center [589, 214] width 28 height 28
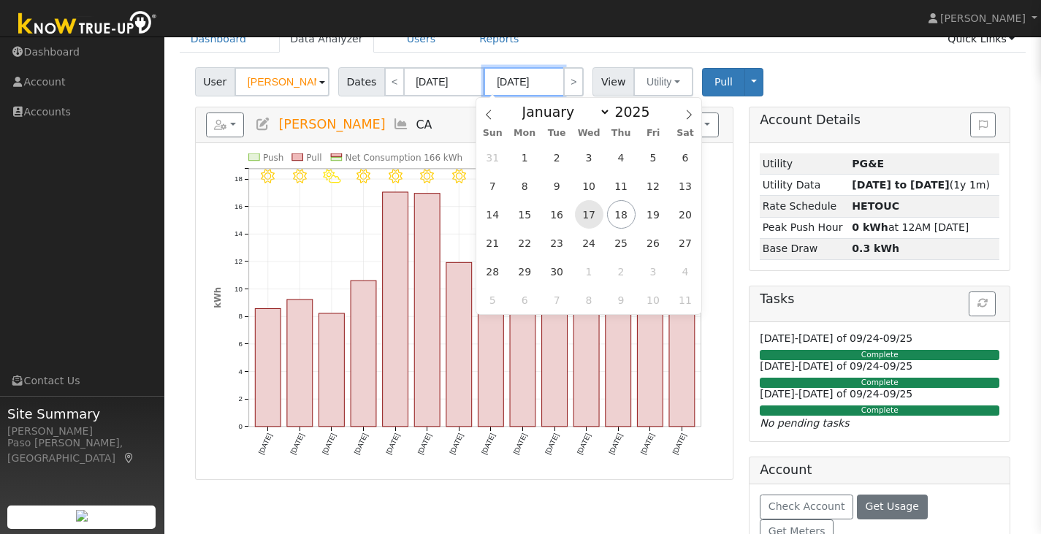
type input "[DATE]"
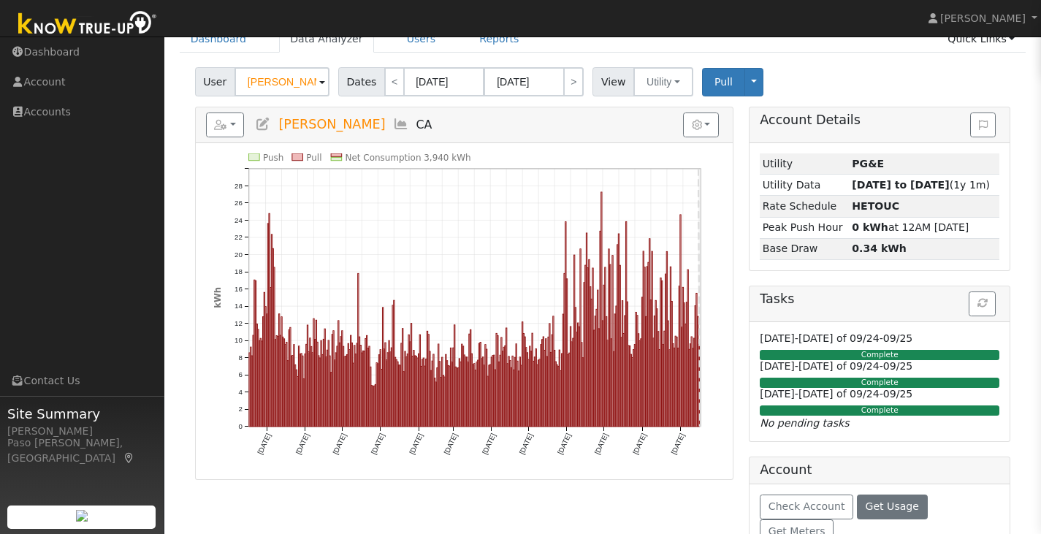
click at [261, 125] on icon at bounding box center [263, 124] width 16 height 13
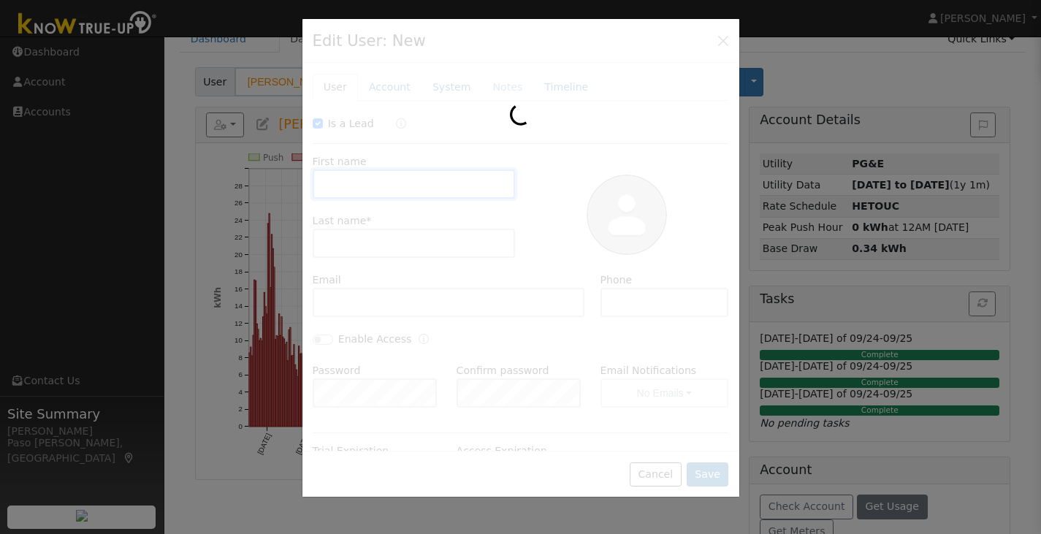
checkbox input "true"
type input "[PERSON_NAME]"
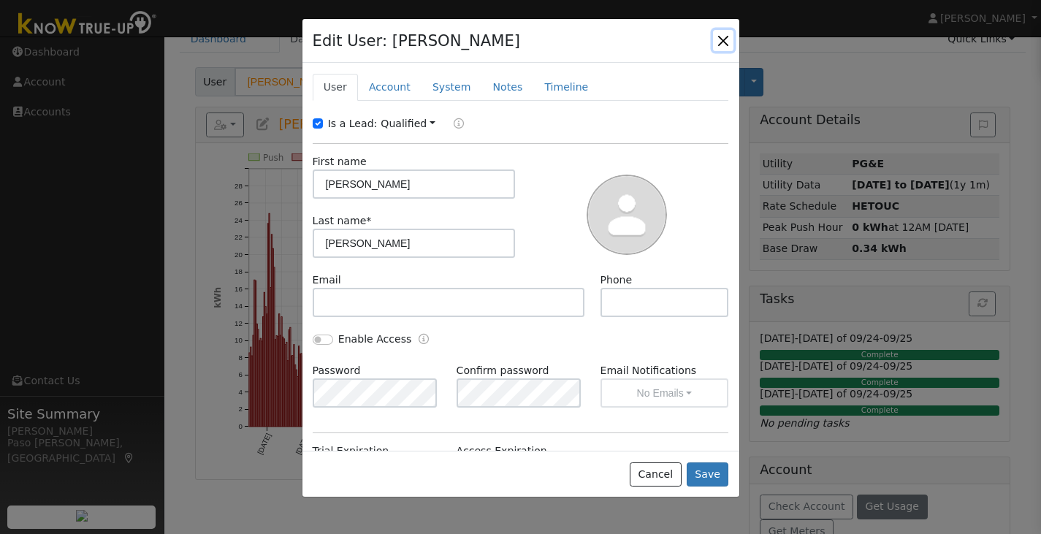
click at [716, 40] on button "button" at bounding box center [723, 40] width 20 height 20
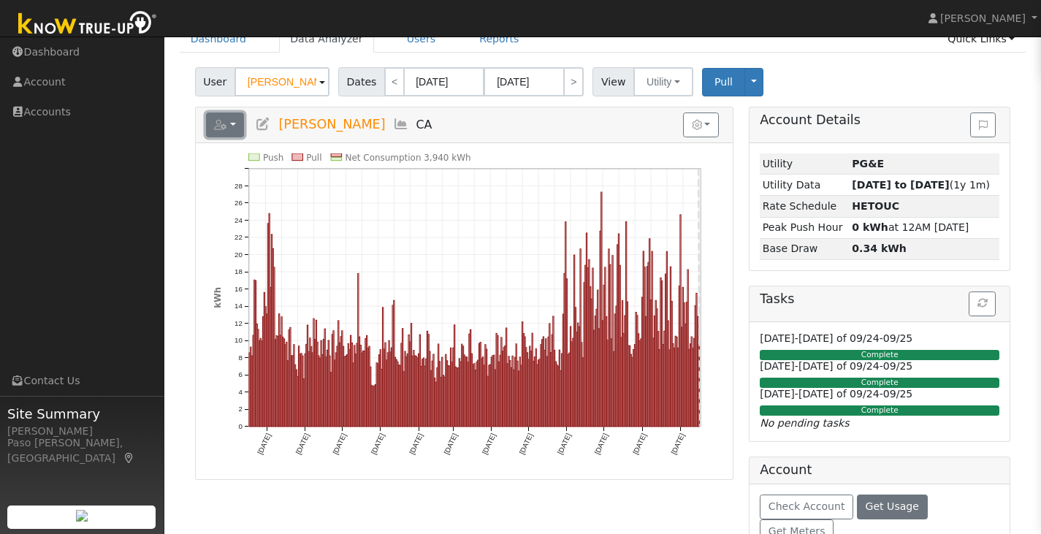
click at [222, 120] on icon "button" at bounding box center [220, 125] width 13 height 10
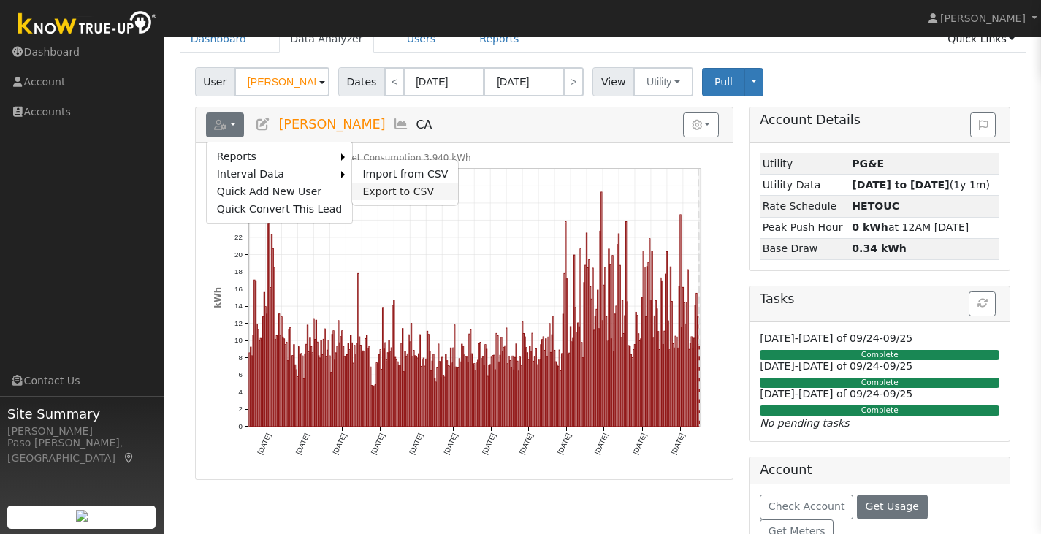
click at [364, 197] on link "Export to CSV" at bounding box center [405, 192] width 106 height 18
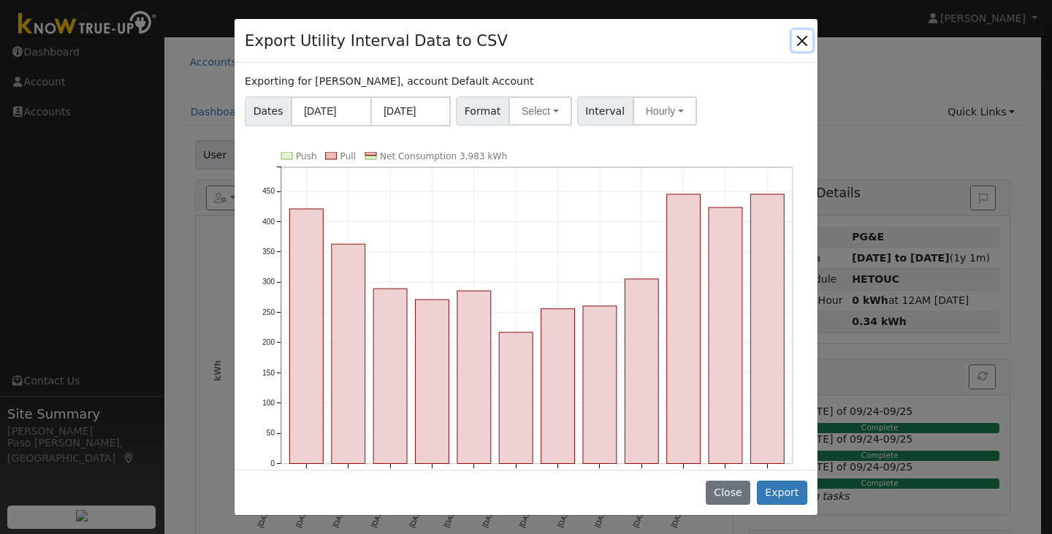
click at [795, 42] on button "Close" at bounding box center [802, 40] width 20 height 20
